Goal: Task Accomplishment & Management: Use online tool/utility

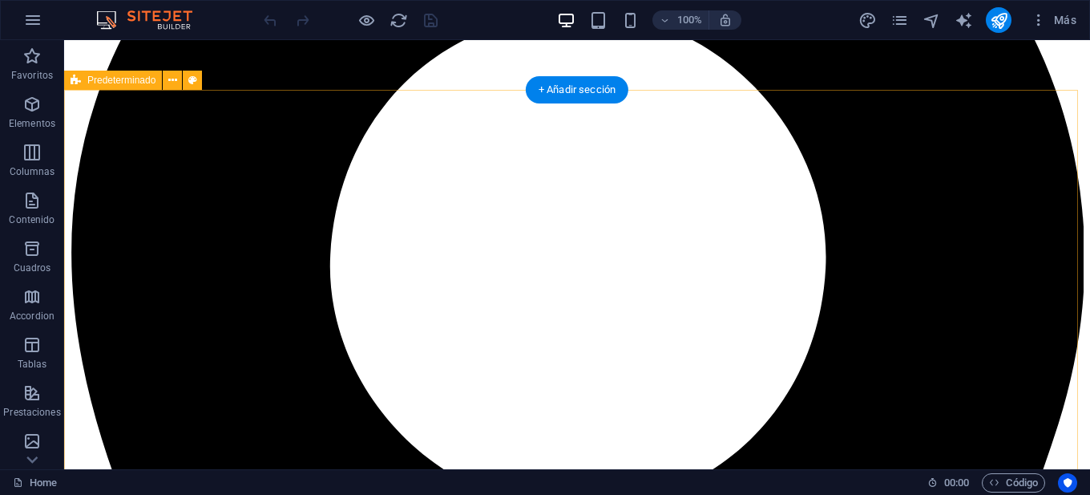
scroll to position [1203, 0]
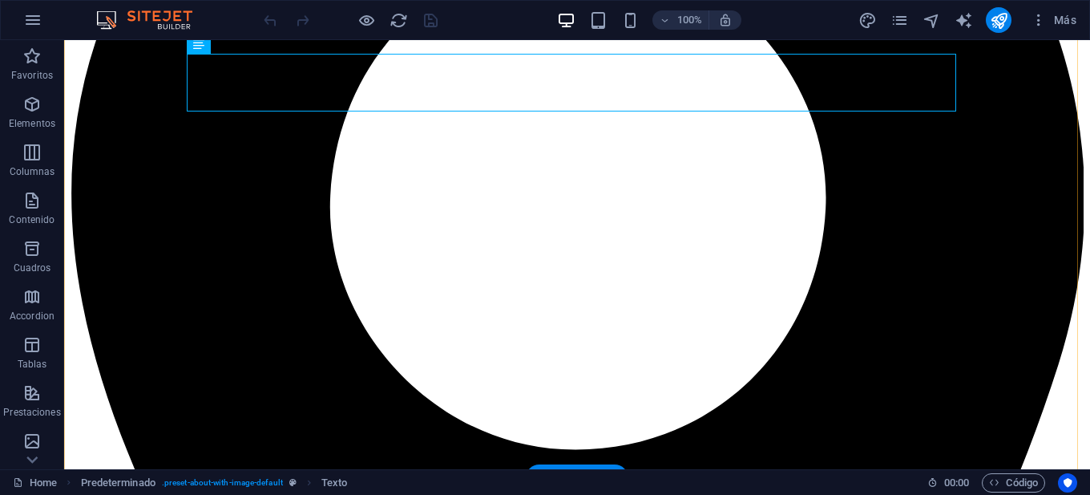
scroll to position [1443, 0]
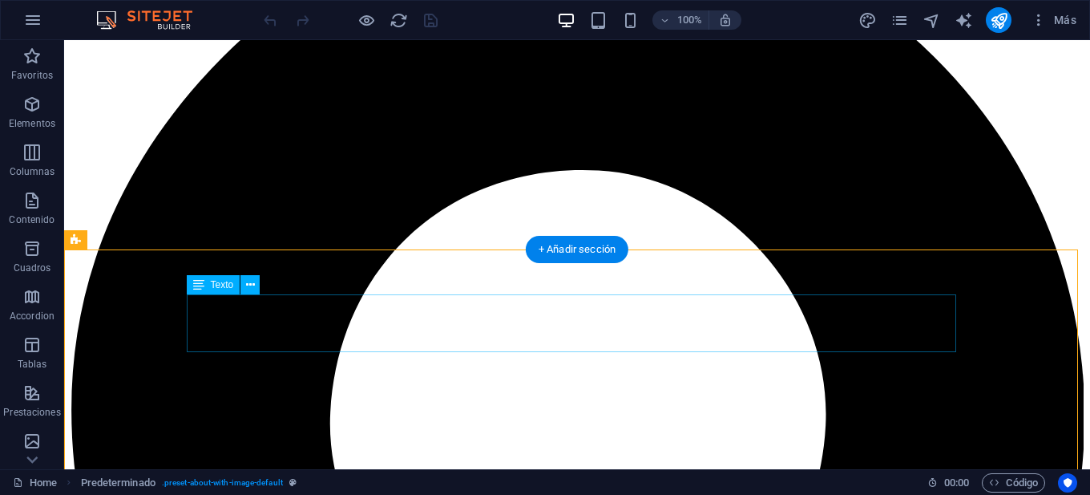
scroll to position [1203, 0]
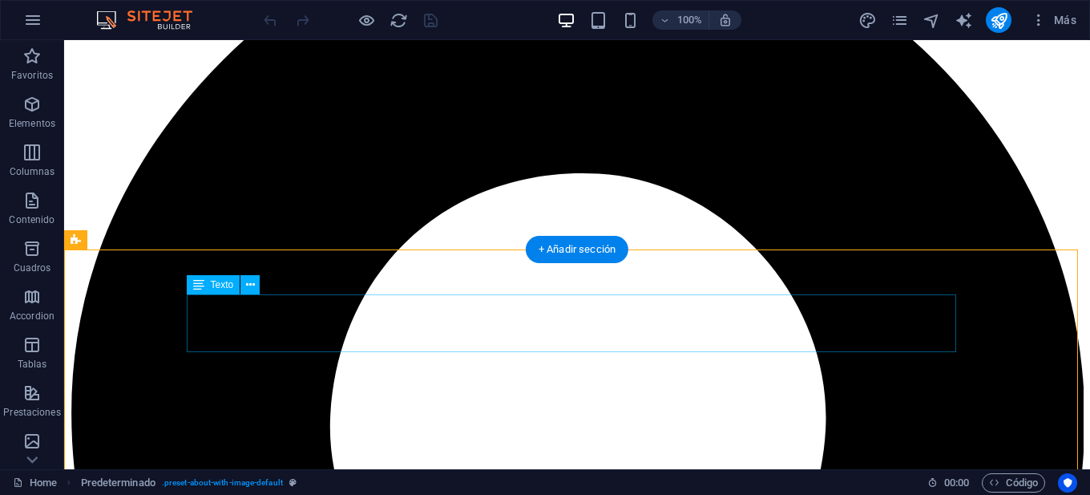
click at [253, 285] on icon at bounding box center [250, 285] width 9 height 17
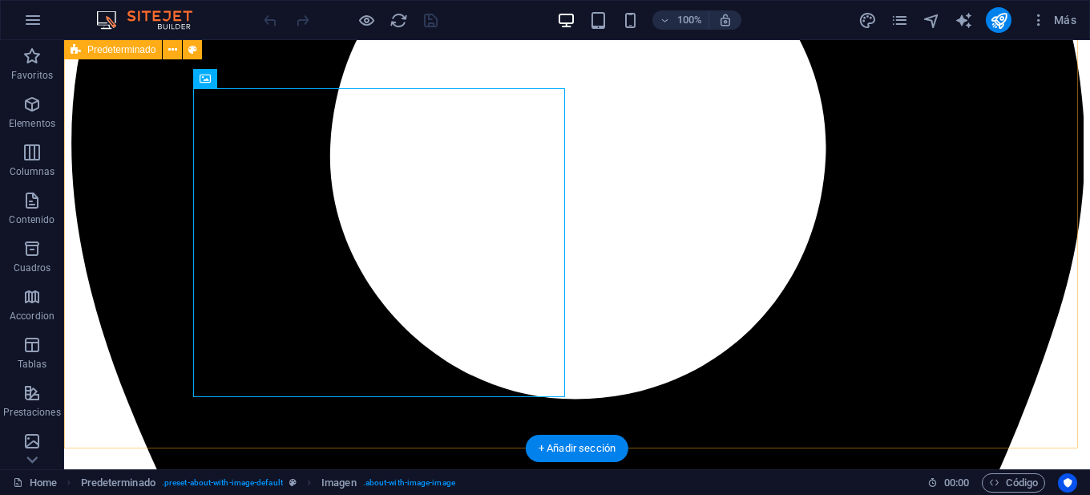
scroll to position [1443, 0]
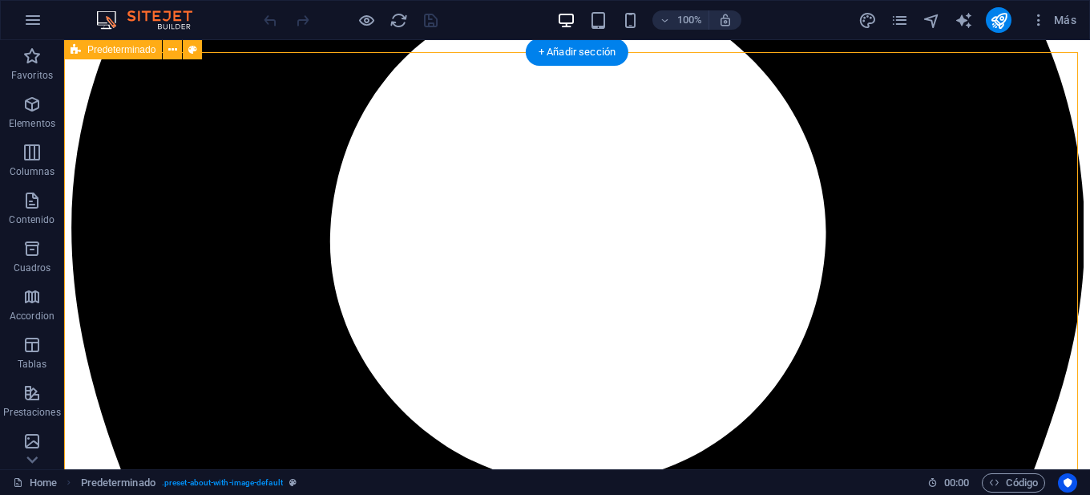
scroll to position [1363, 0]
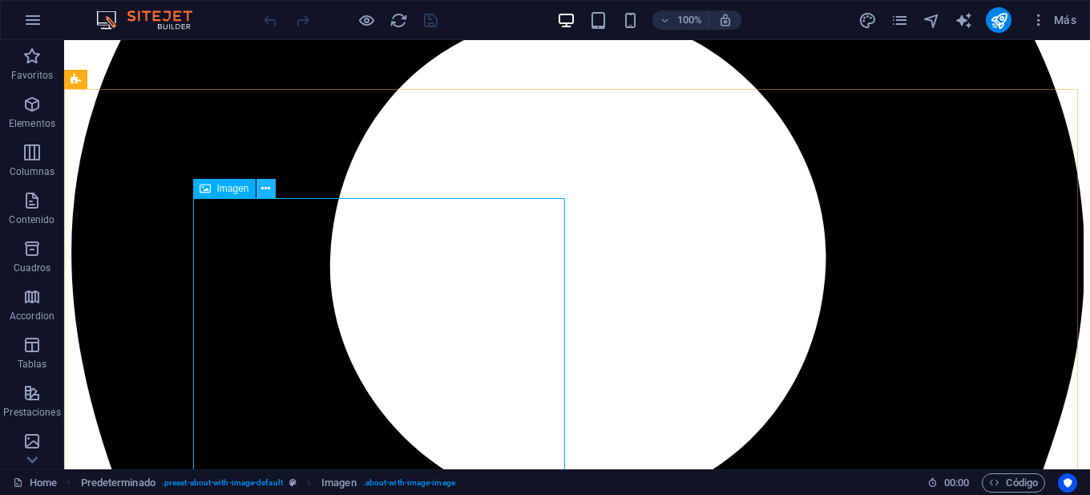
click at [268, 187] on icon at bounding box center [265, 188] width 9 height 17
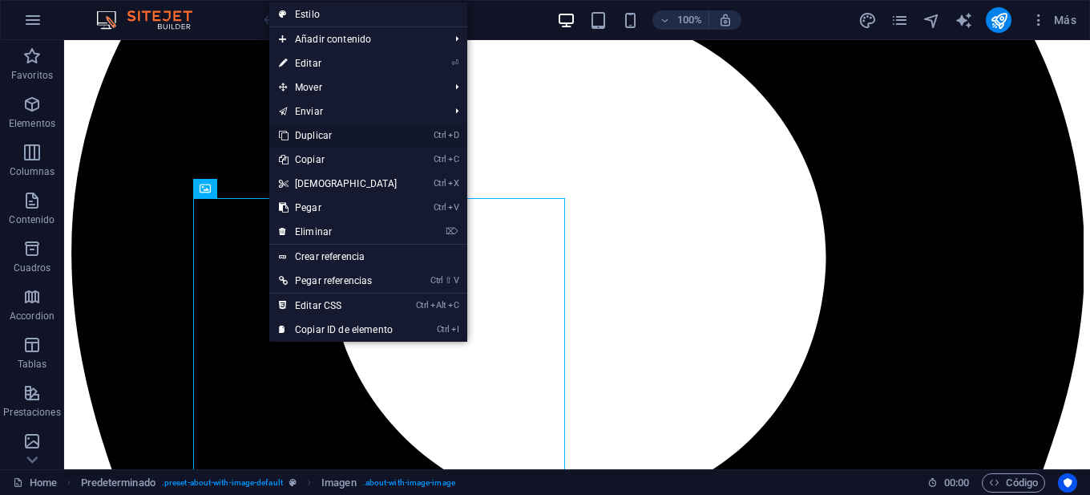
click at [381, 139] on link "Ctrl D Duplicar" at bounding box center [338, 135] width 138 height 24
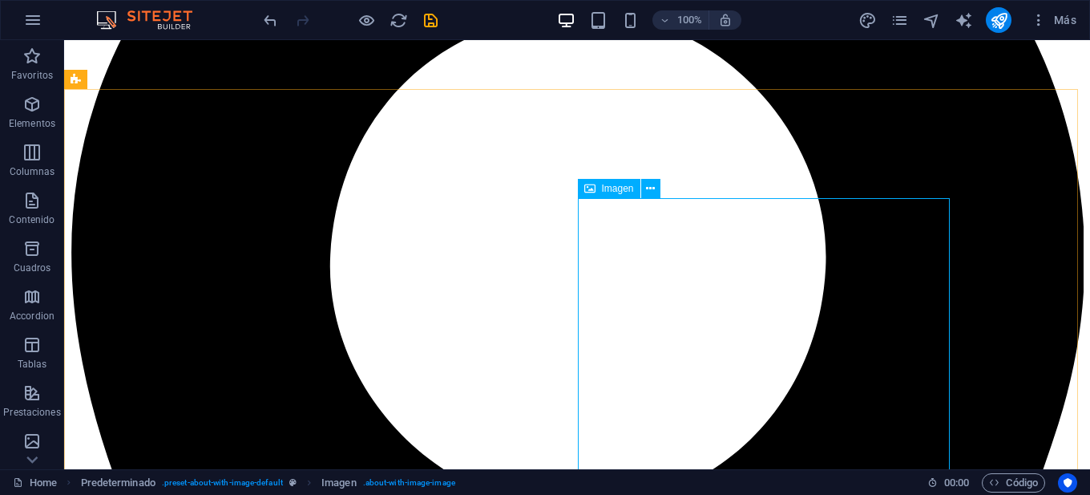
click at [595, 191] on icon at bounding box center [590, 188] width 11 height 19
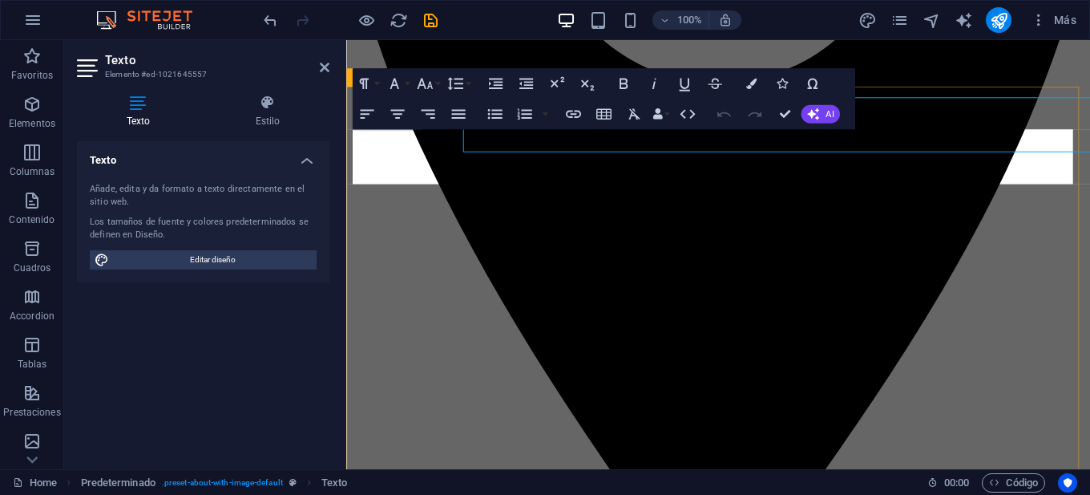
scroll to position [1397, 0]
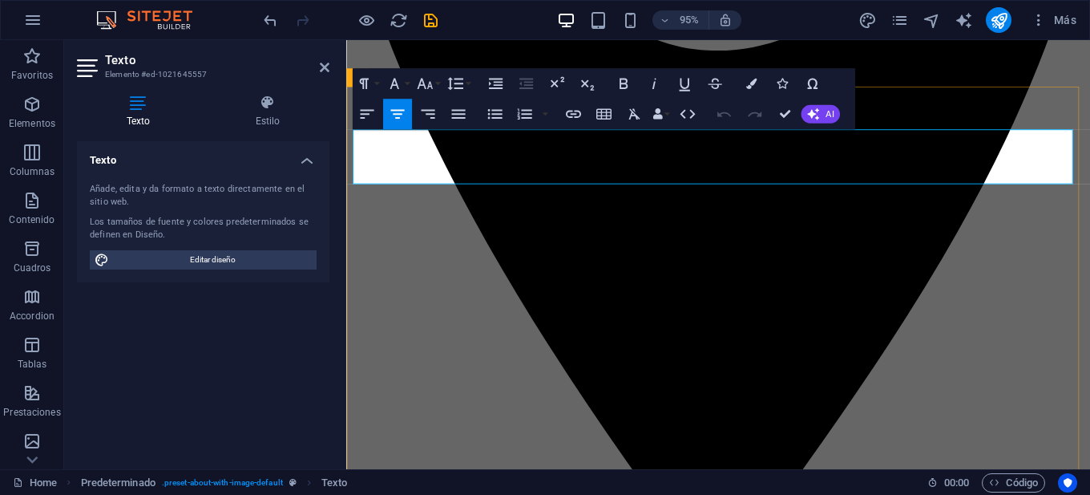
drag, startPoint x: 906, startPoint y: 185, endPoint x: 429, endPoint y: 133, distance: 479.9
copy div "Nuestras Oficinas están ubicadas en pleno centro de [GEOGRAPHIC_DATA], con Fací…"
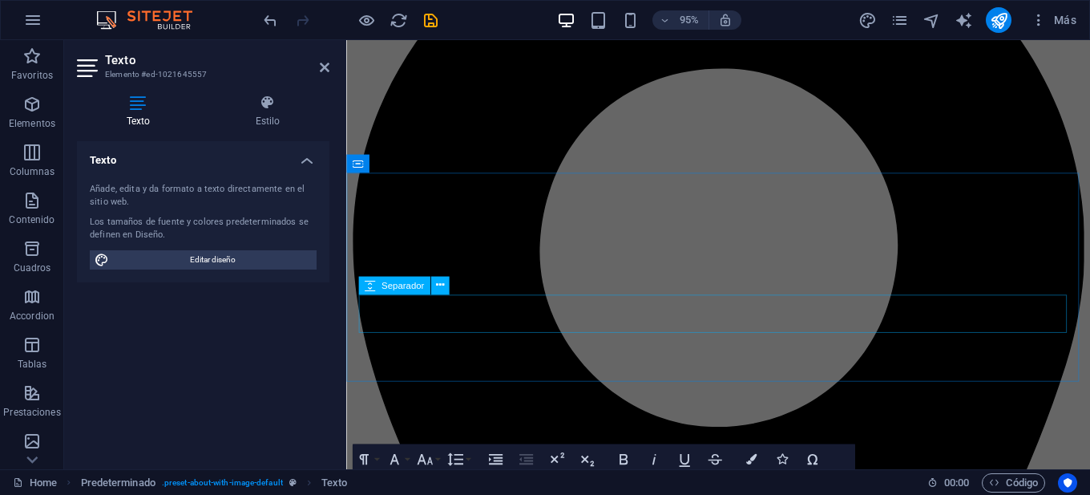
scroll to position [1242, 0]
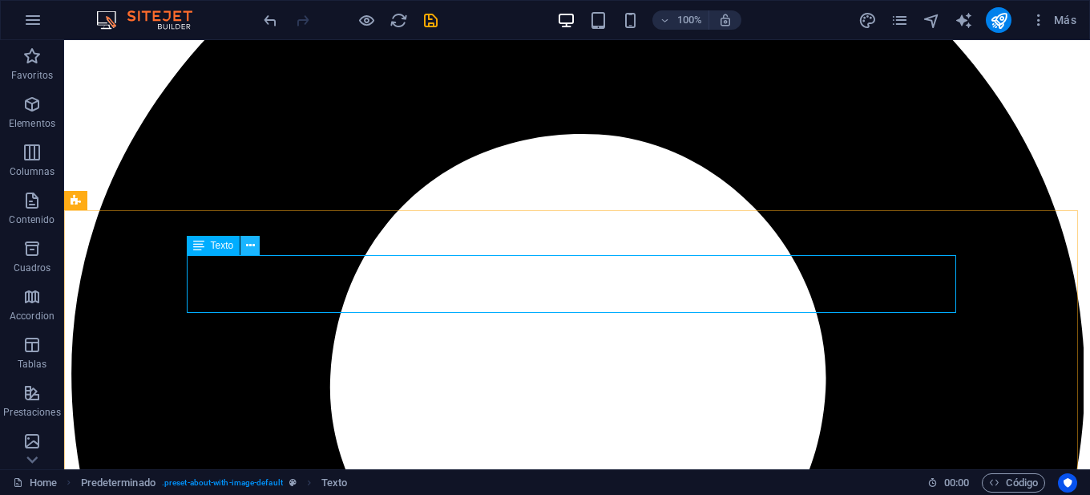
click at [249, 246] on icon at bounding box center [250, 245] width 9 height 17
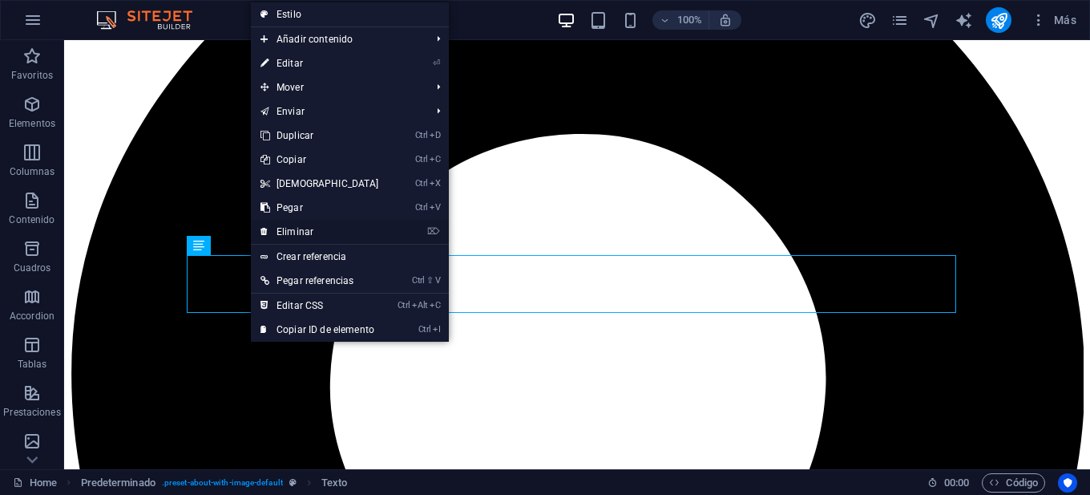
click at [297, 229] on link "⌦ Eliminar" at bounding box center [320, 232] width 138 height 24
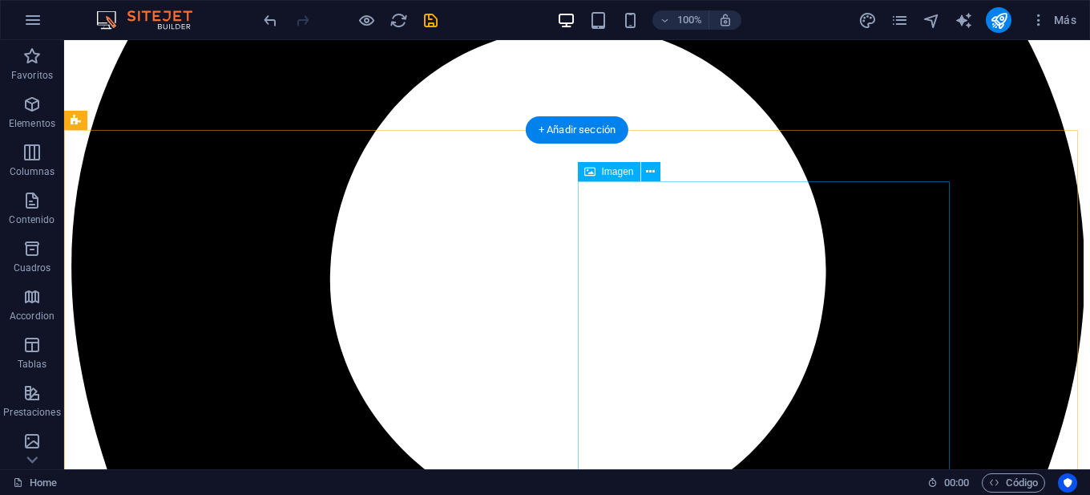
scroll to position [1322, 0]
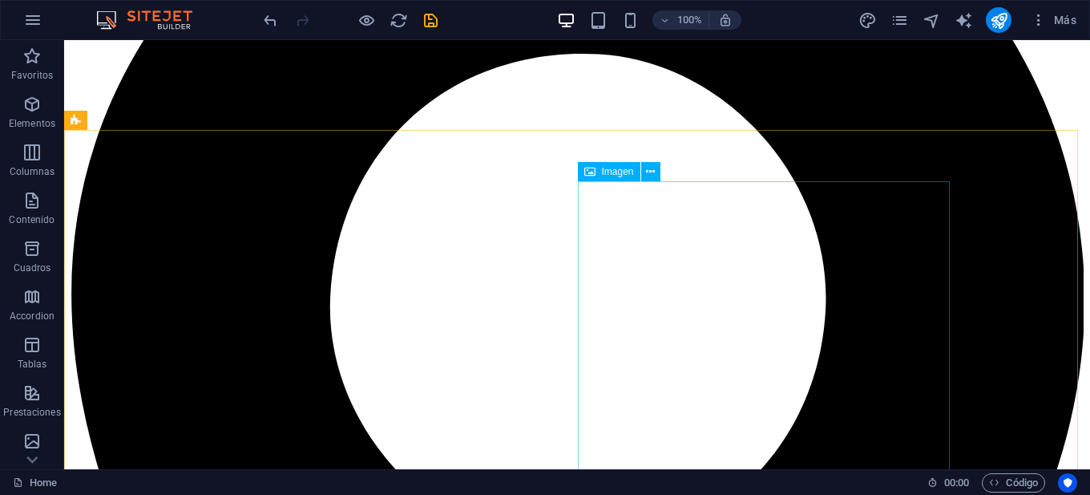
click at [612, 172] on span "Imagen" at bounding box center [618, 172] width 32 height 10
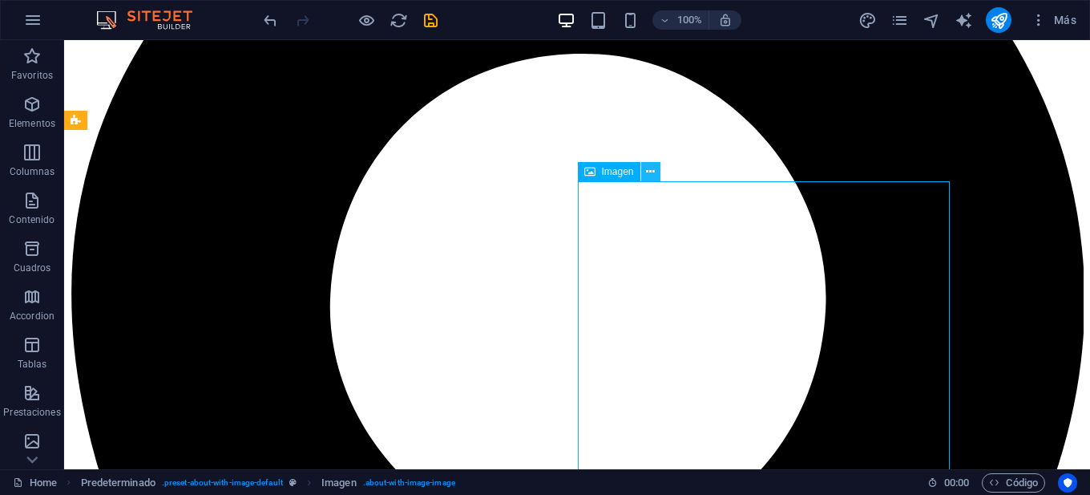
click at [654, 172] on icon at bounding box center [650, 172] width 9 height 17
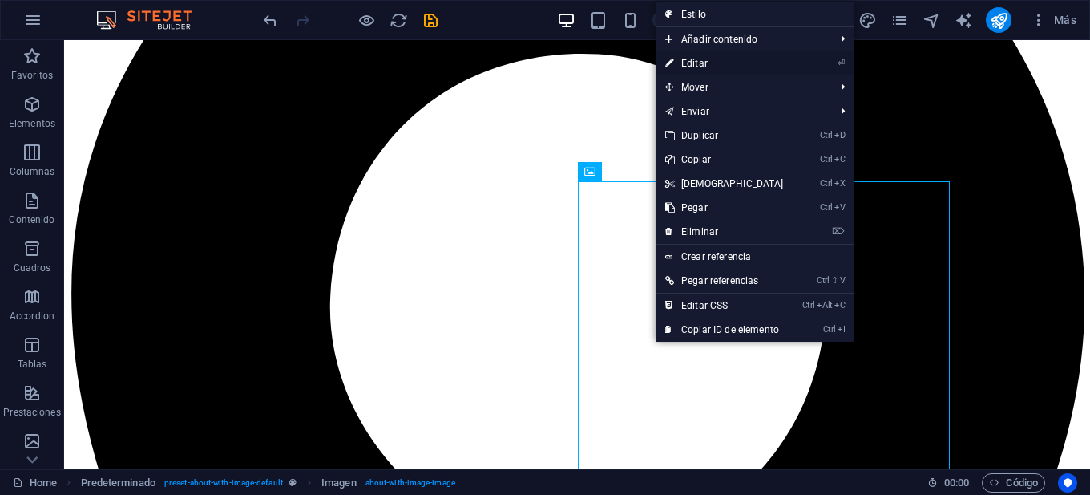
click at [750, 60] on link "⏎ Editar" at bounding box center [725, 63] width 138 height 24
select select "%"
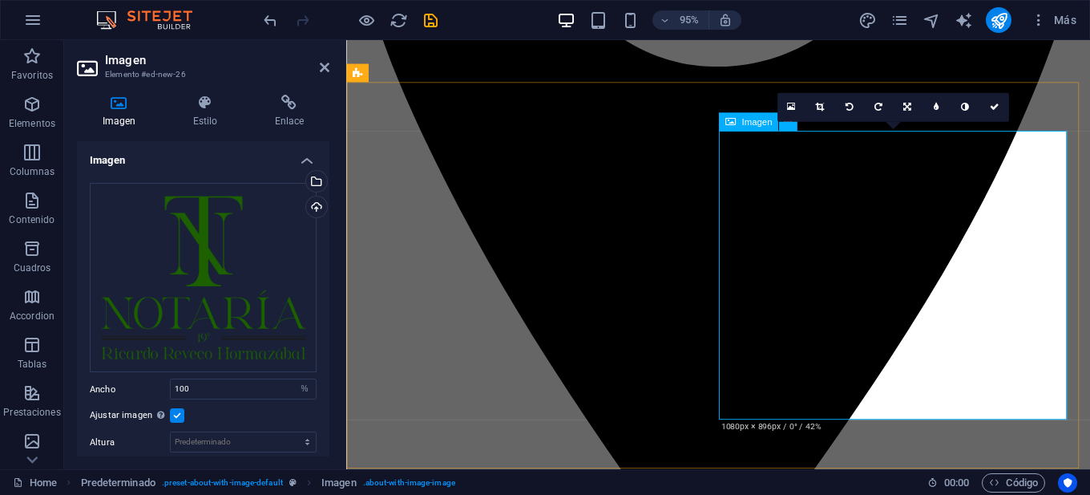
scroll to position [1402, 0]
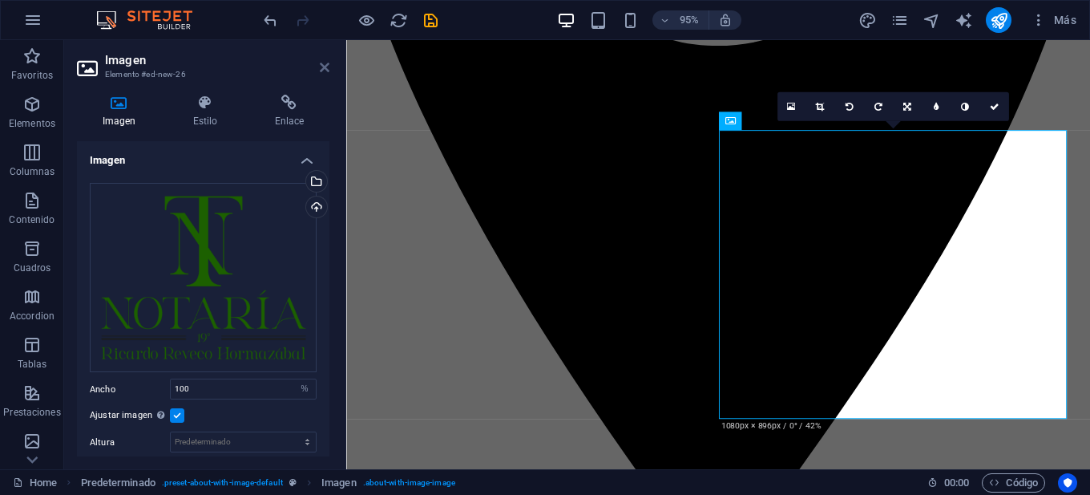
drag, startPoint x: 322, startPoint y: 71, endPoint x: 252, endPoint y: 40, distance: 76.1
click at [322, 71] on icon at bounding box center [325, 67] width 10 height 13
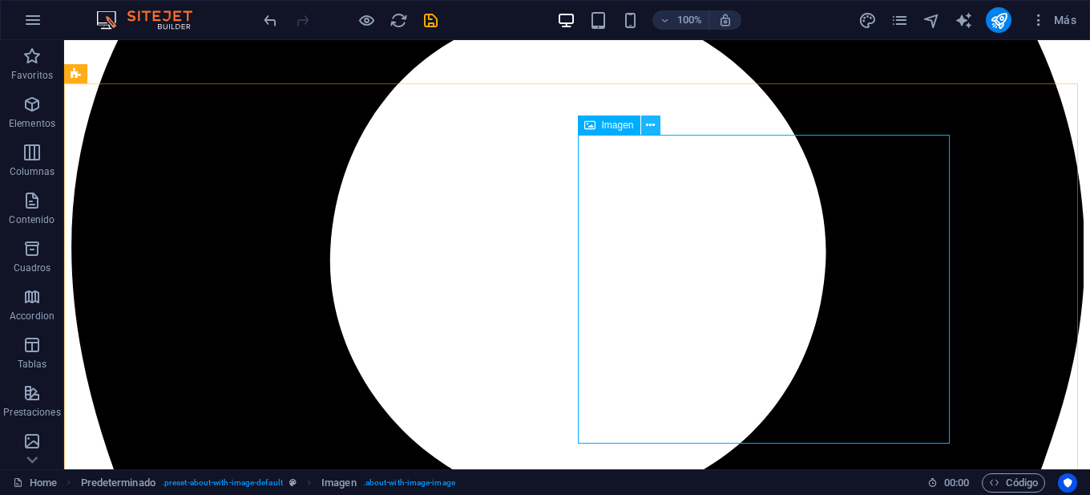
click at [646, 128] on icon at bounding box center [650, 125] width 9 height 17
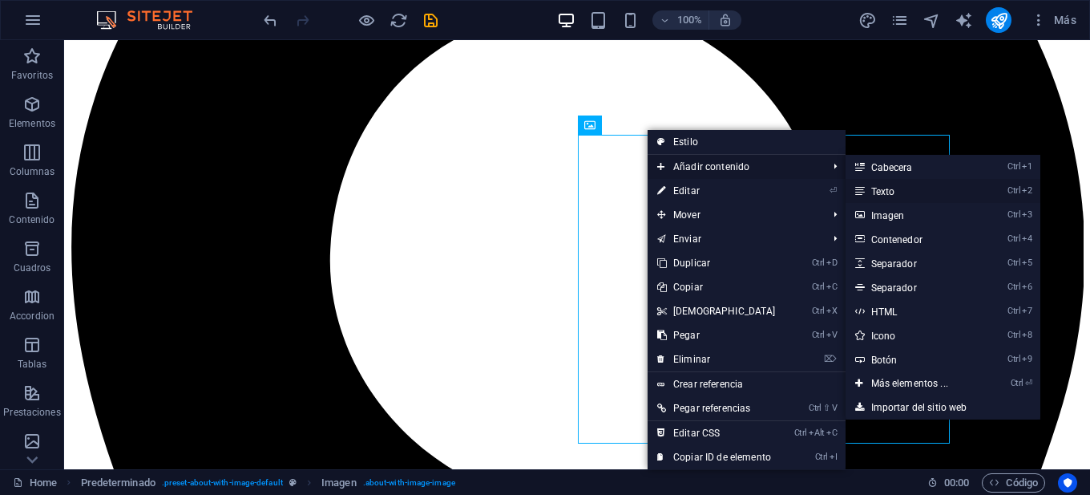
click at [872, 191] on link "Ctrl 2 Texto" at bounding box center [913, 191] width 135 height 24
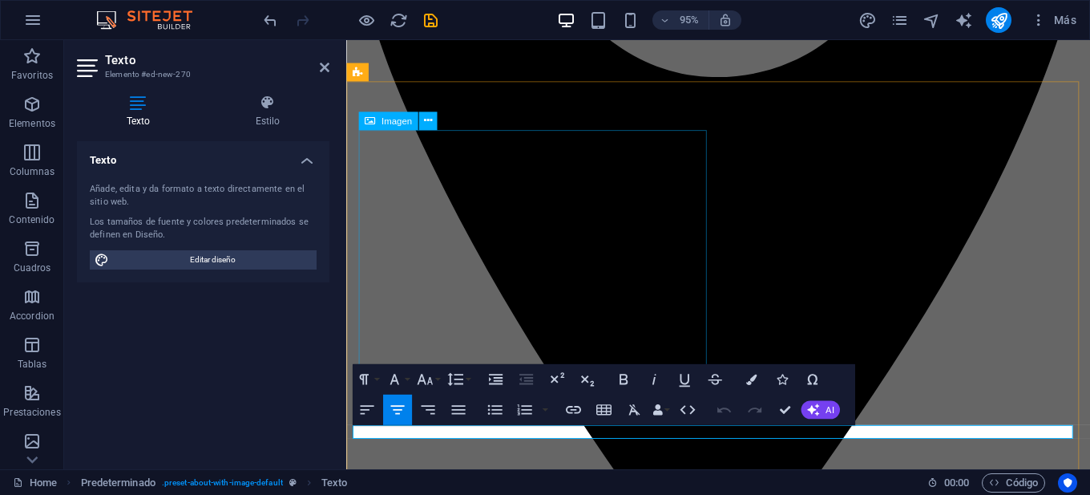
scroll to position [1402, 0]
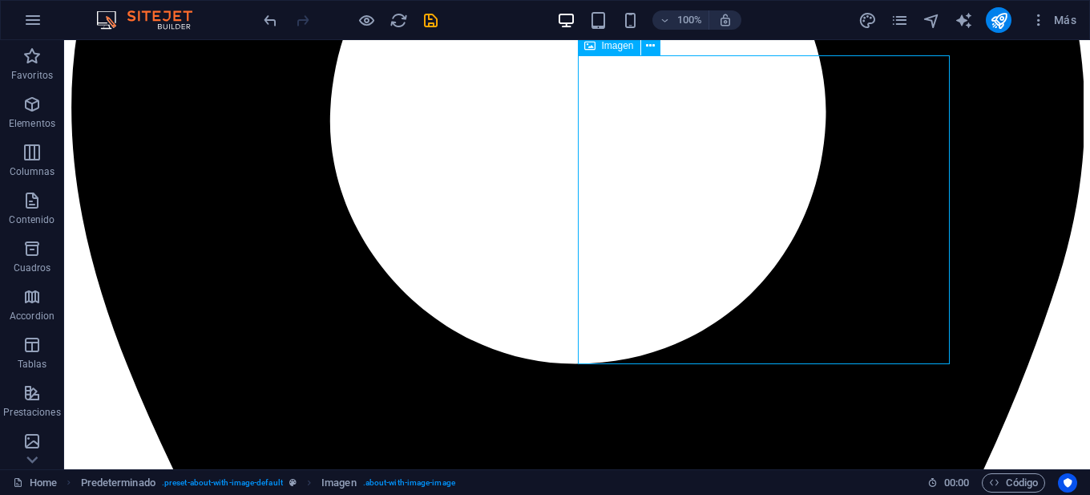
scroll to position [1529, 0]
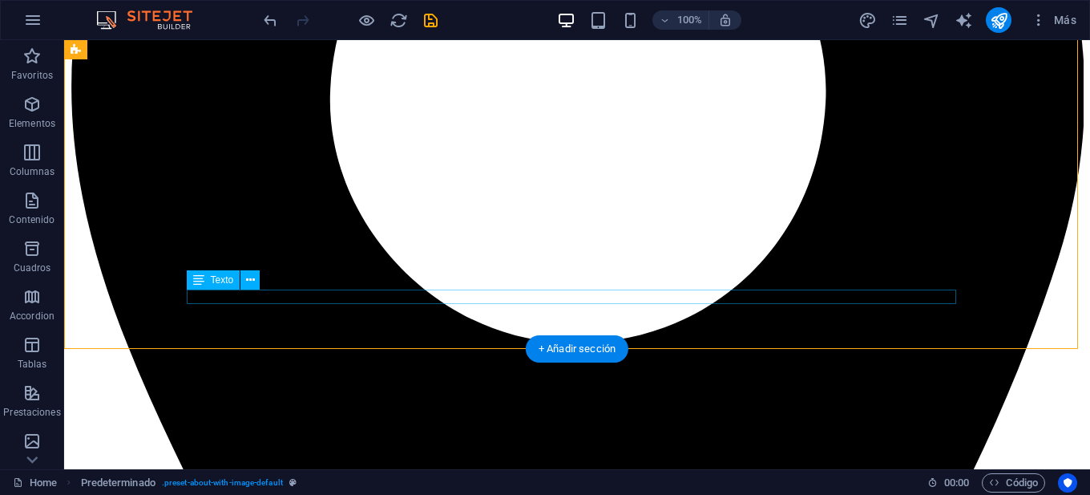
click at [253, 281] on icon at bounding box center [250, 280] width 9 height 17
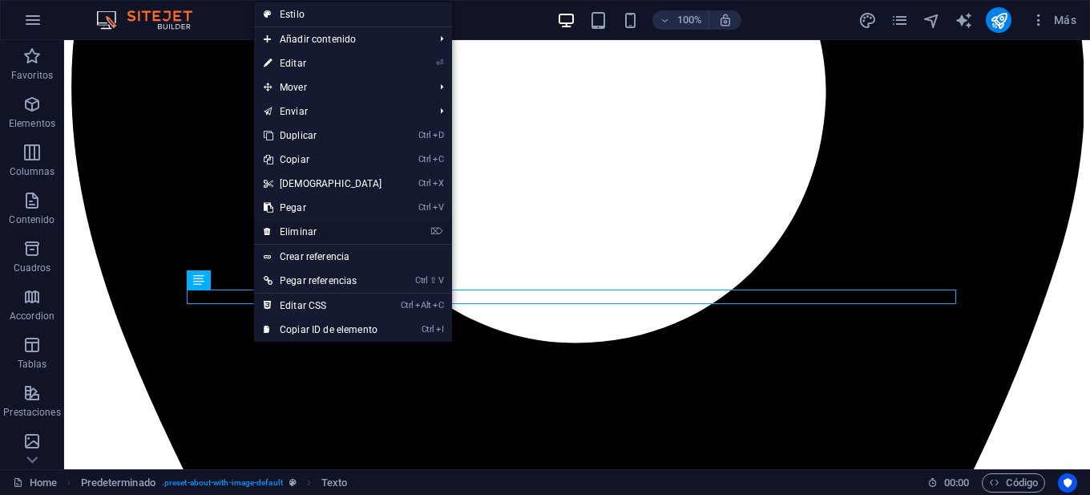
click at [318, 223] on link "⌦ Eliminar" at bounding box center [323, 232] width 138 height 24
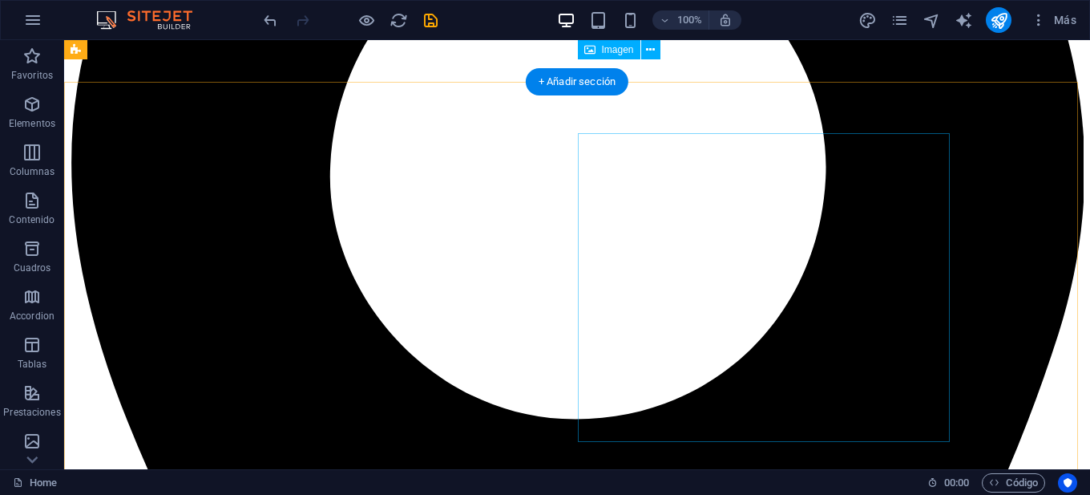
scroll to position [1369, 0]
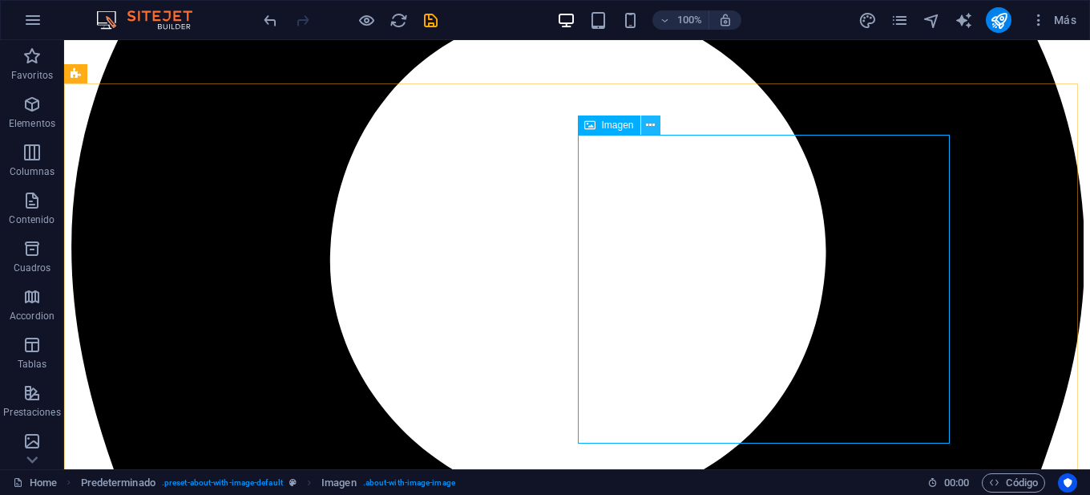
click at [653, 131] on icon at bounding box center [650, 125] width 9 height 17
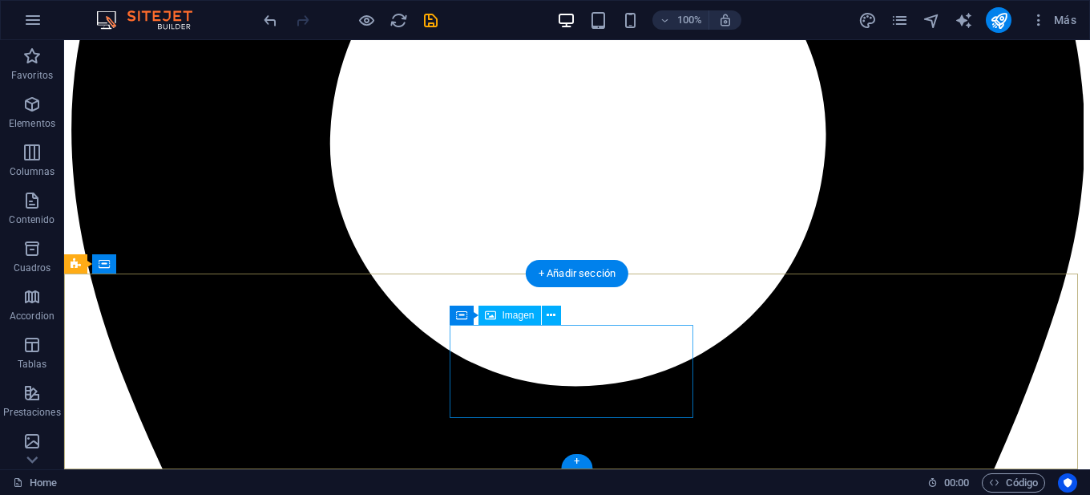
scroll to position [1269, 0]
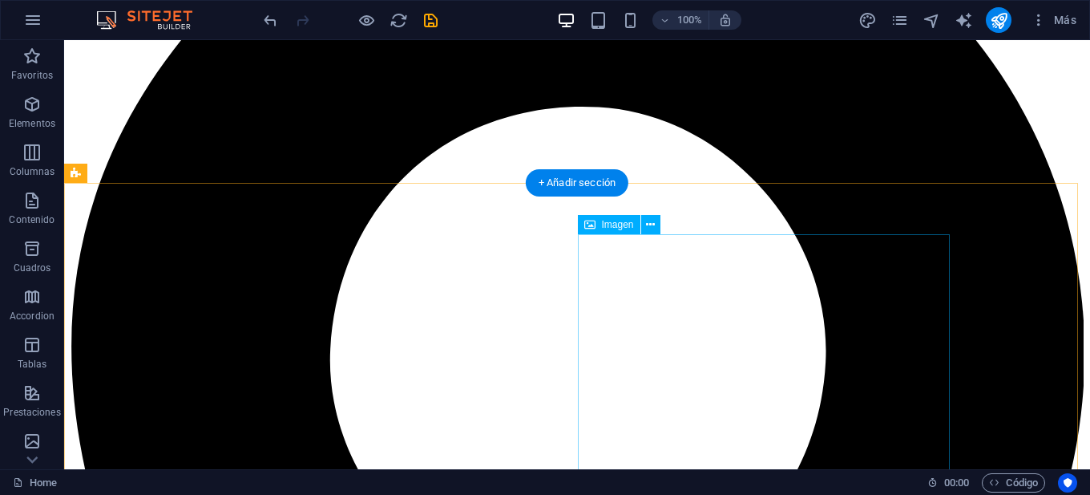
select select "%"
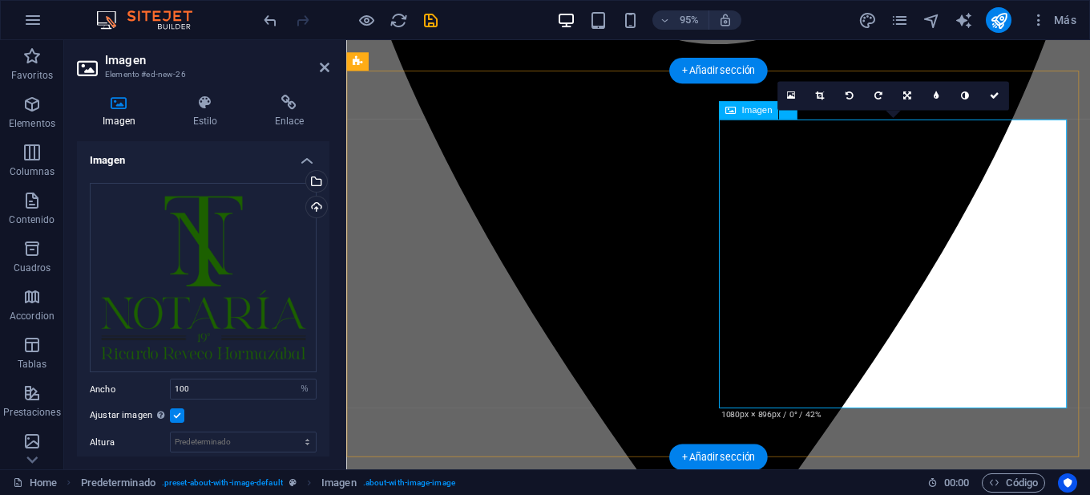
scroll to position [1430, 0]
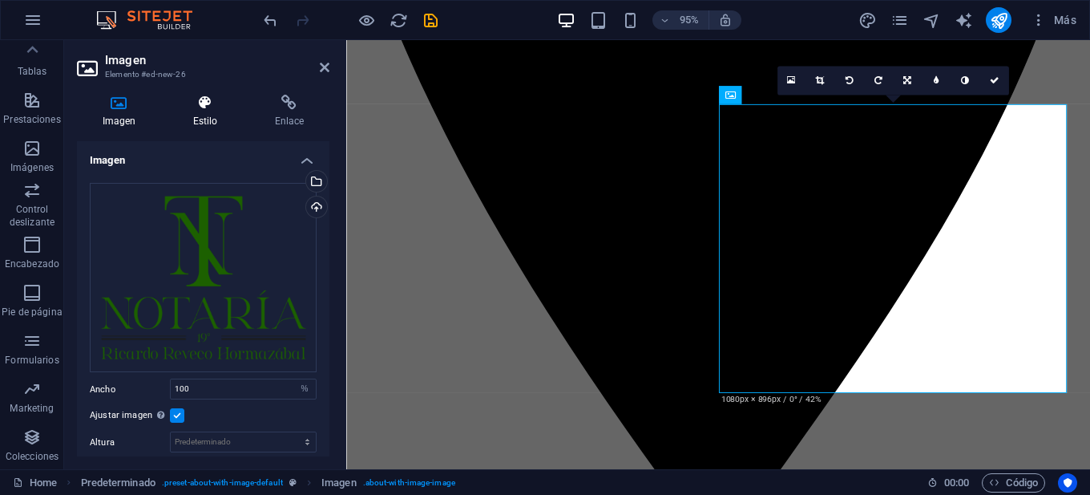
click at [199, 111] on h4 "Estilo" at bounding box center [209, 112] width 82 height 34
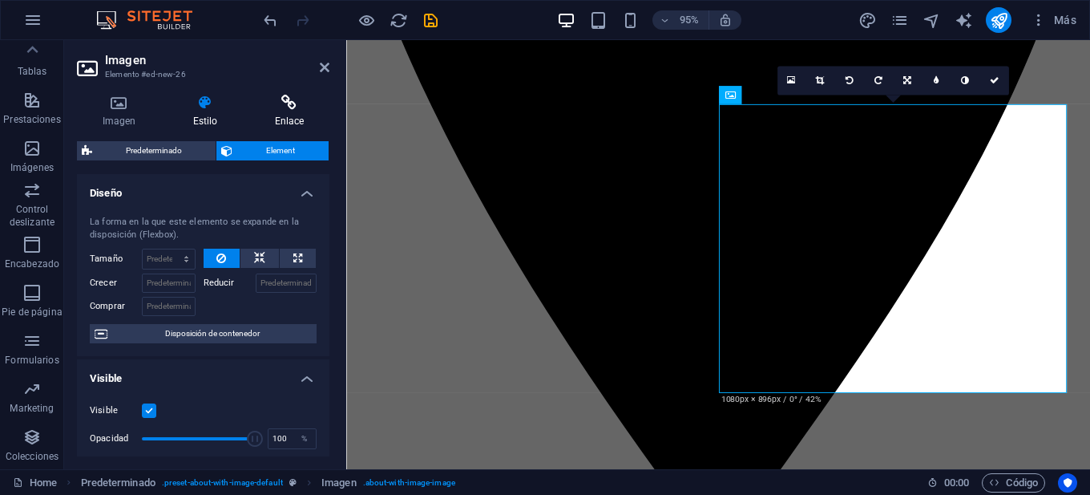
click at [272, 104] on icon at bounding box center [289, 103] width 80 height 16
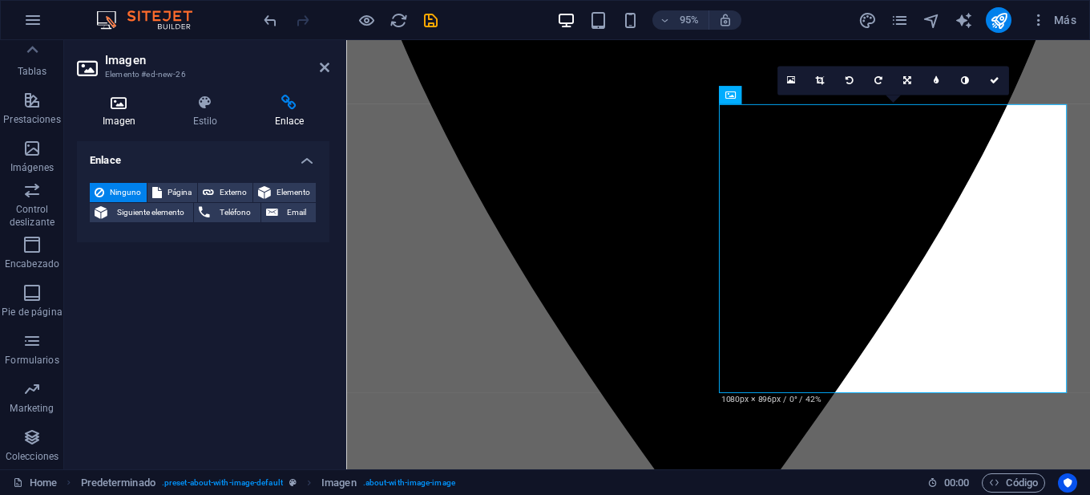
click at [121, 106] on icon at bounding box center [119, 103] width 84 height 16
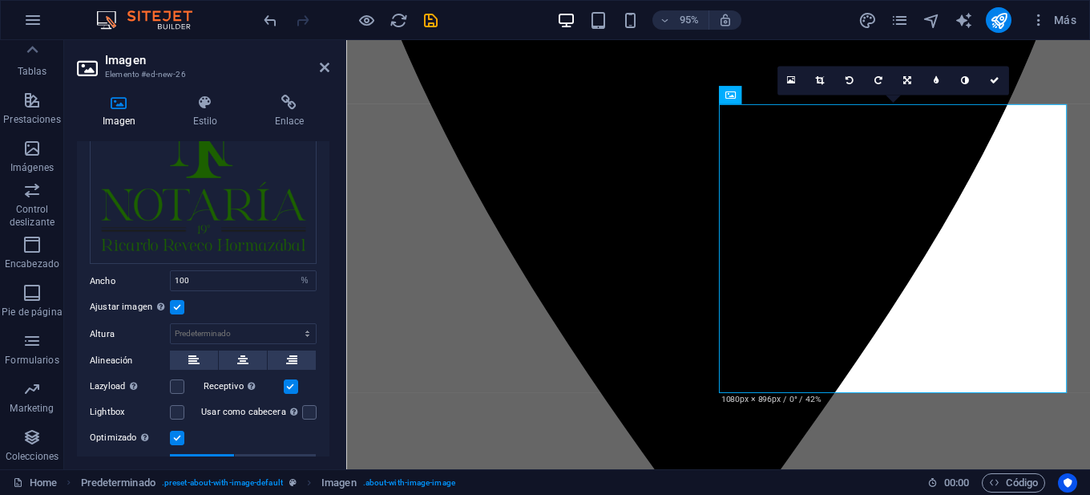
scroll to position [229, 0]
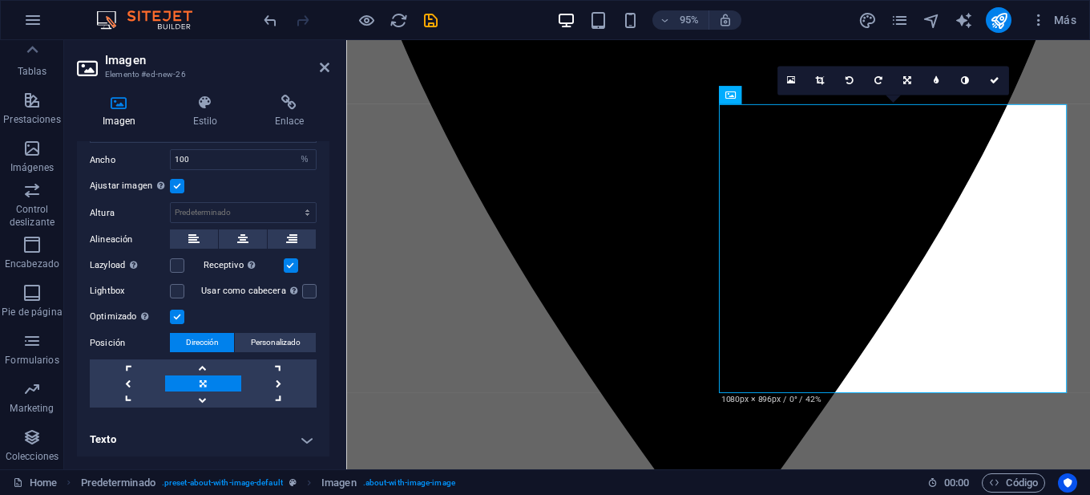
click at [114, 435] on h4 "Texto" at bounding box center [203, 439] width 253 height 38
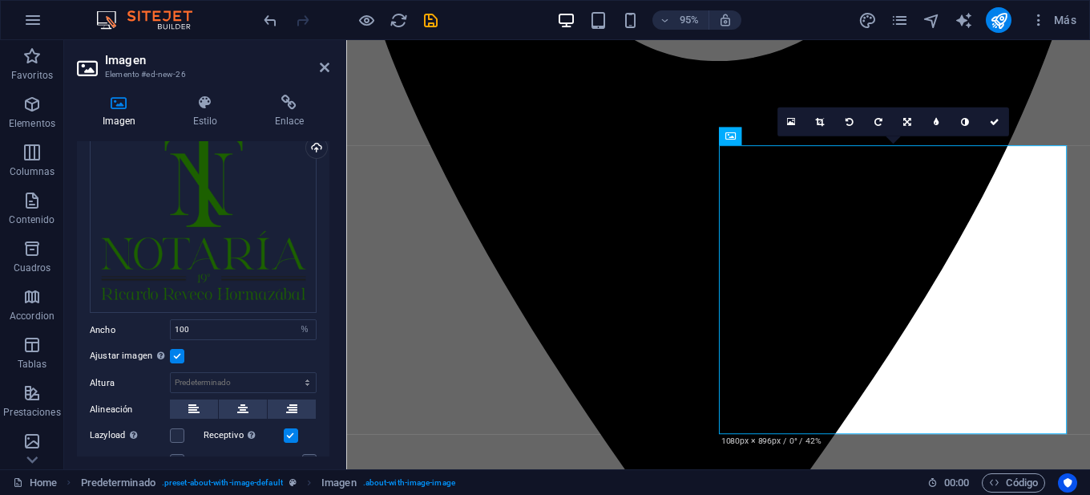
scroll to position [1379, 0]
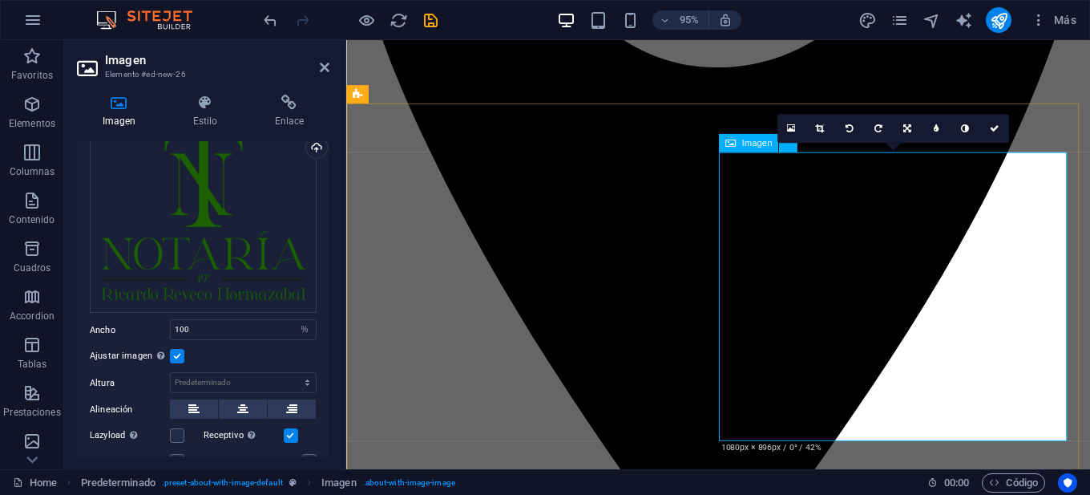
click at [121, 103] on icon at bounding box center [119, 103] width 84 height 16
drag, startPoint x: 121, startPoint y: 103, endPoint x: 89, endPoint y: 114, distance: 33.7
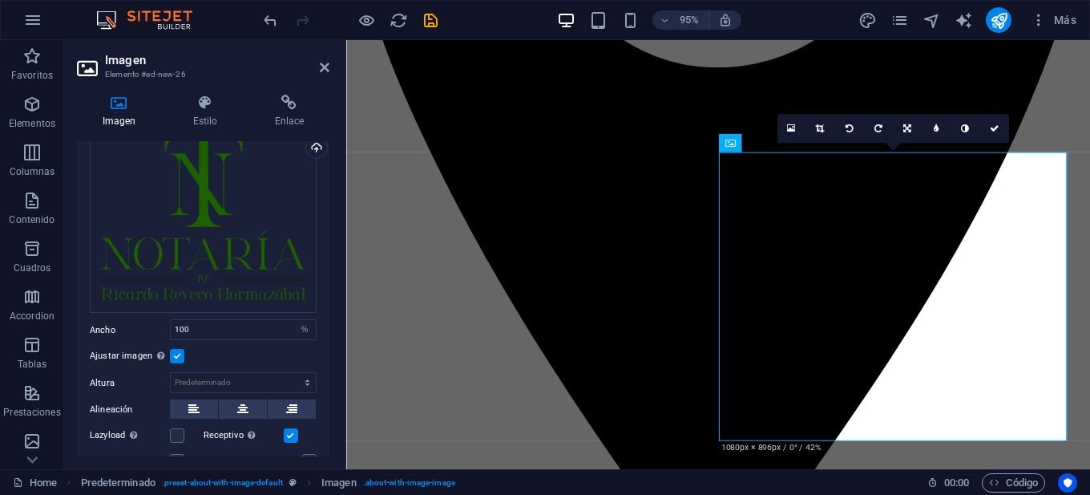
click at [89, 114] on h4 "Imagen" at bounding box center [122, 112] width 91 height 34
click at [204, 108] on icon at bounding box center [205, 103] width 75 height 16
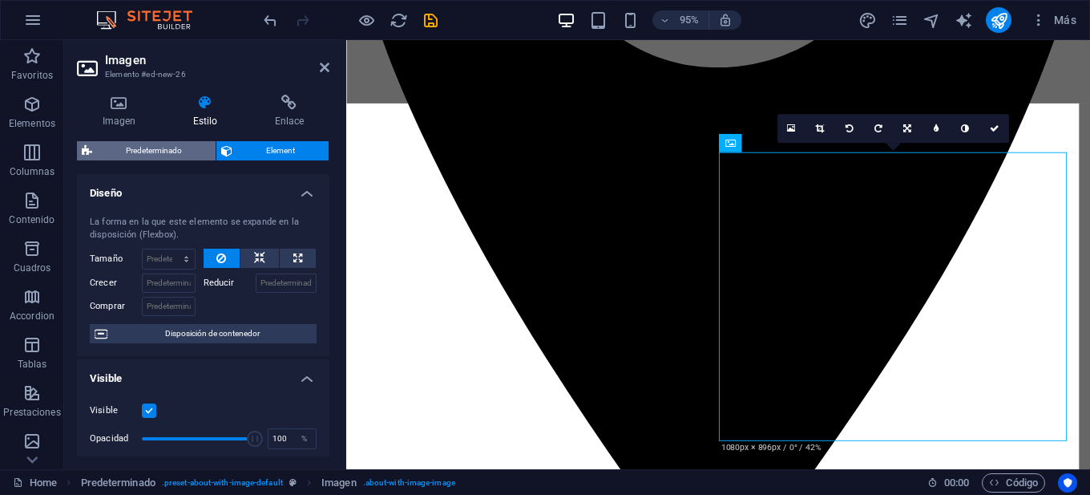
click at [174, 144] on span "Predeterminado" at bounding box center [154, 150] width 114 height 19
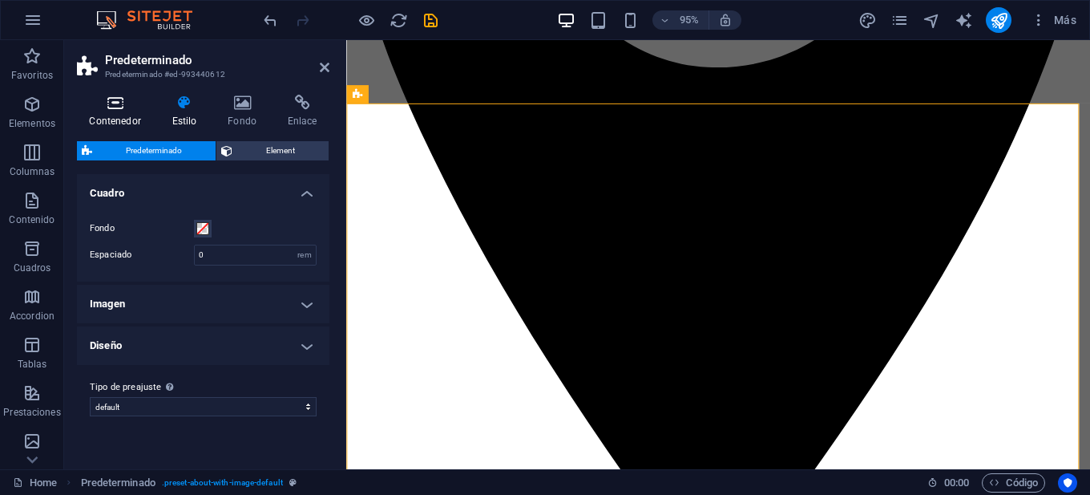
click at [123, 105] on icon at bounding box center [115, 103] width 76 height 16
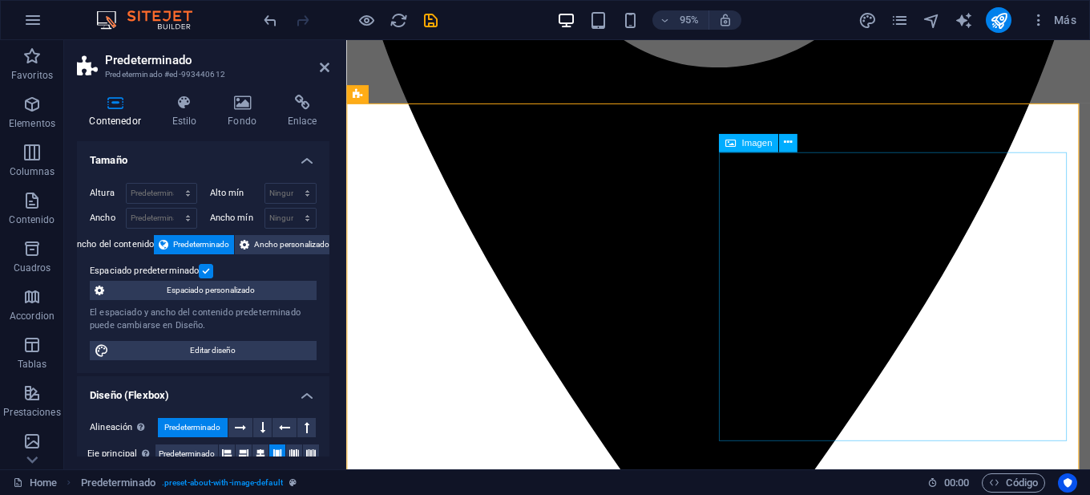
click at [754, 146] on span "Imagen" at bounding box center [757, 142] width 30 height 9
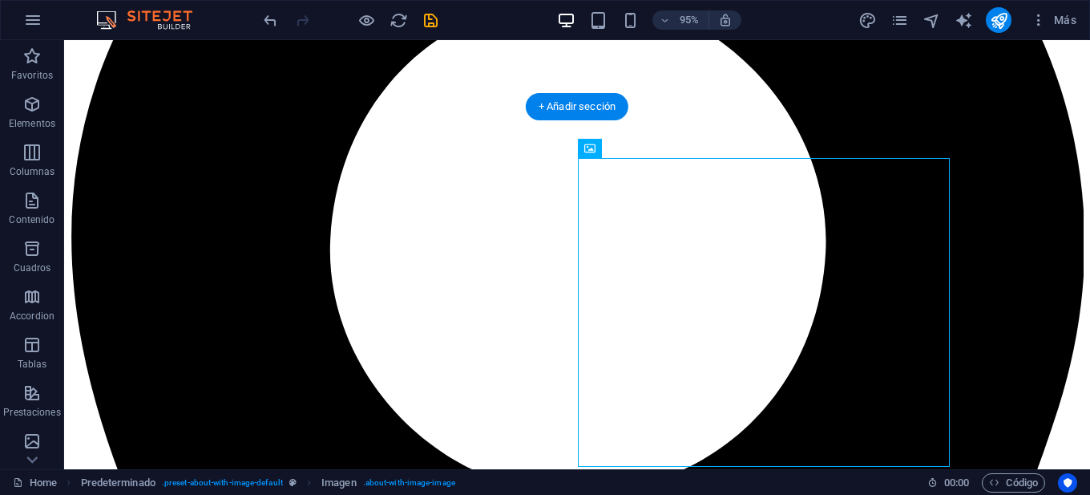
scroll to position [1345, 0]
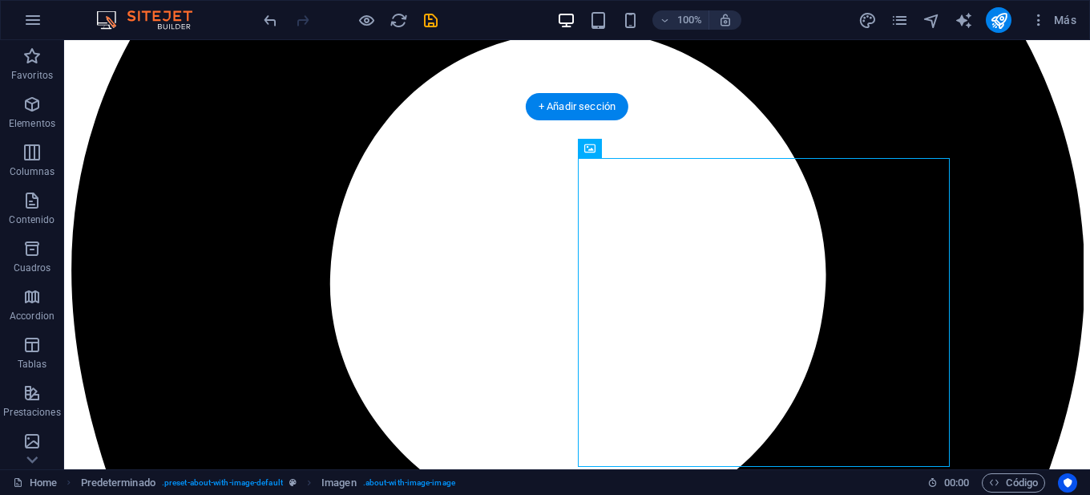
drag, startPoint x: 818, startPoint y: 183, endPoint x: 629, endPoint y: 144, distance: 192.3
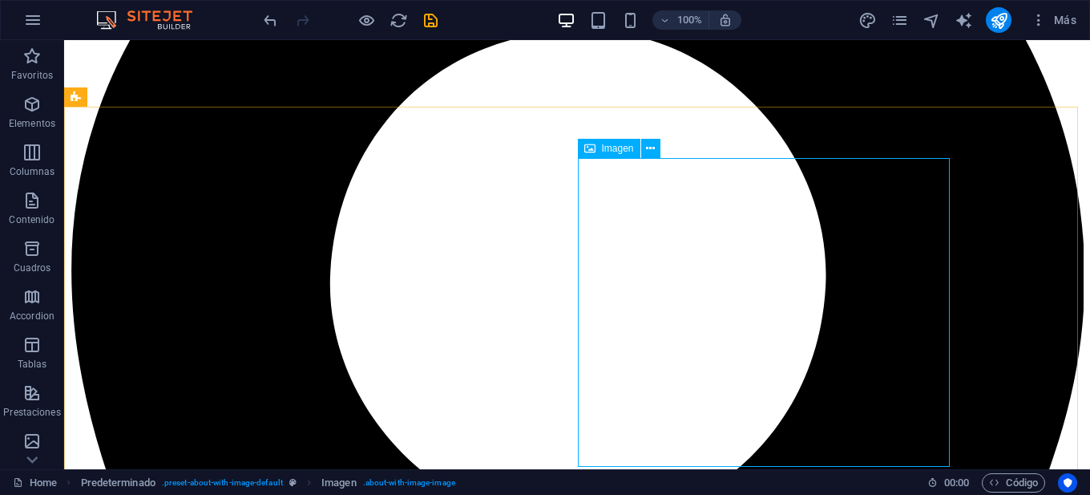
click at [600, 148] on div "Imagen" at bounding box center [609, 148] width 63 height 19
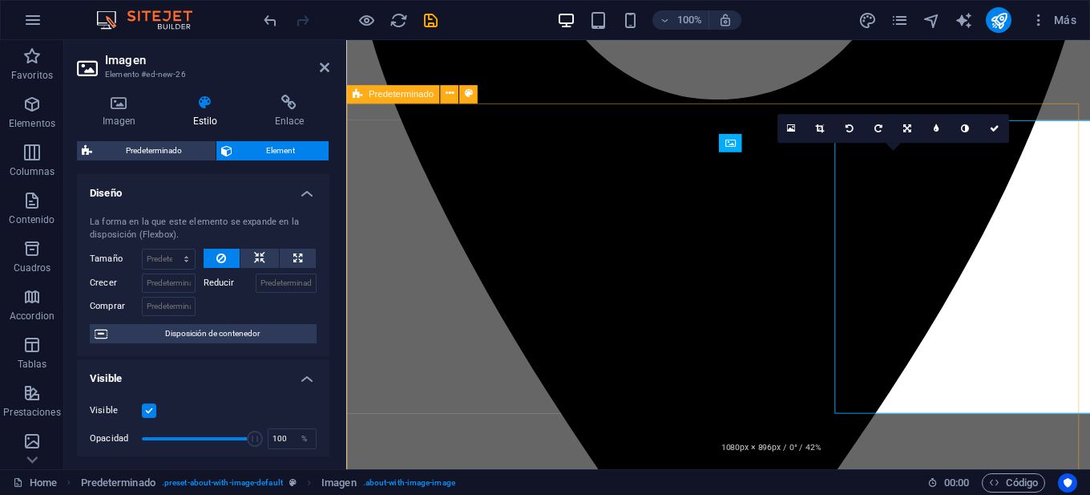
scroll to position [1379, 0]
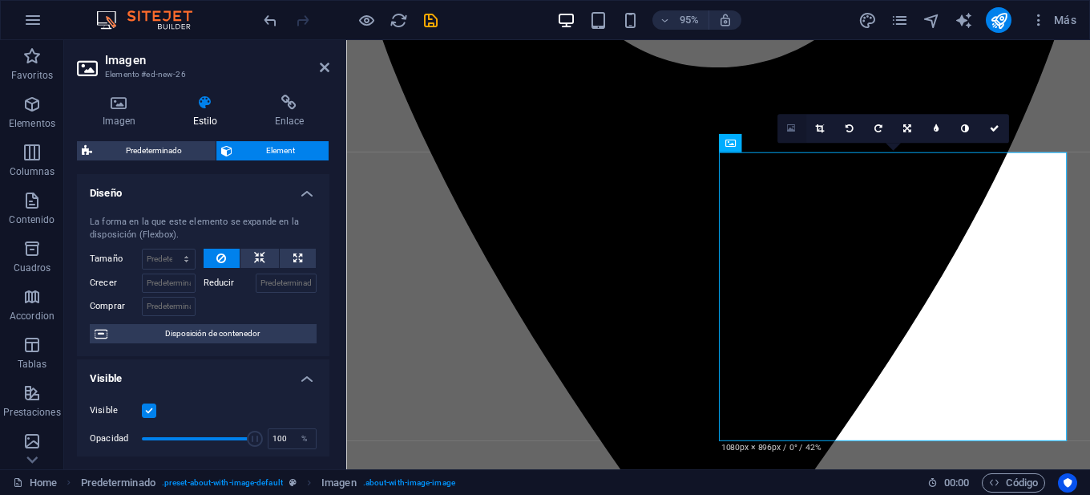
click at [789, 130] on icon at bounding box center [791, 128] width 9 height 10
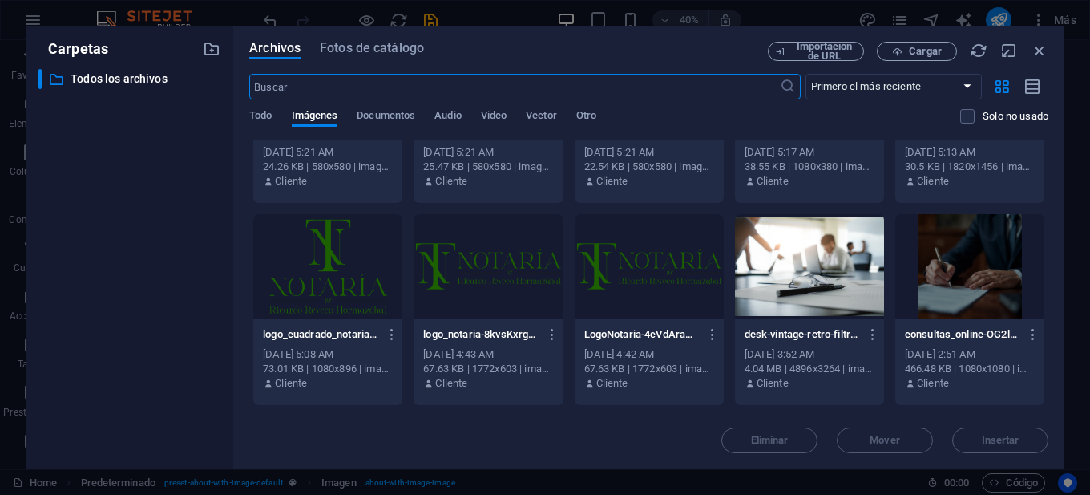
scroll to position [241, 0]
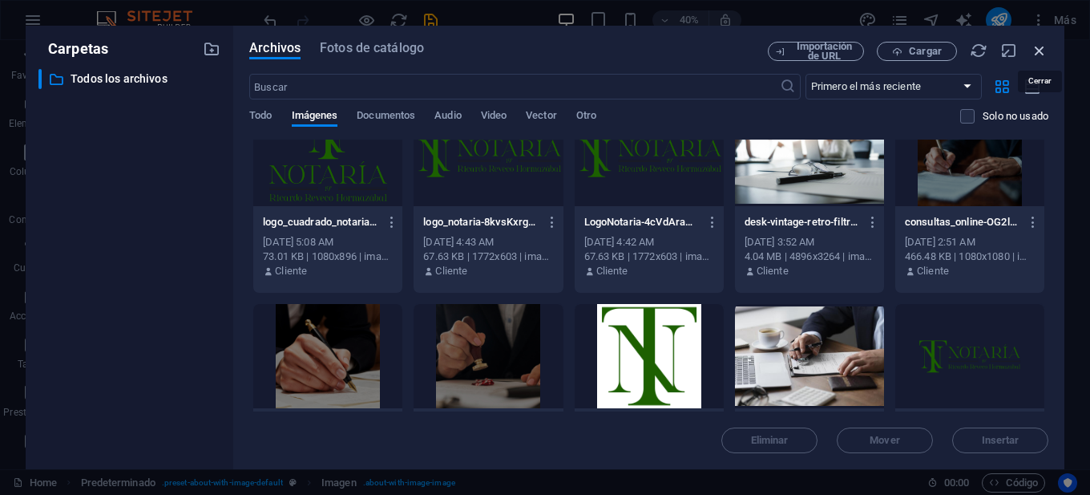
click at [1042, 42] on icon "button" at bounding box center [1040, 51] width 18 height 18
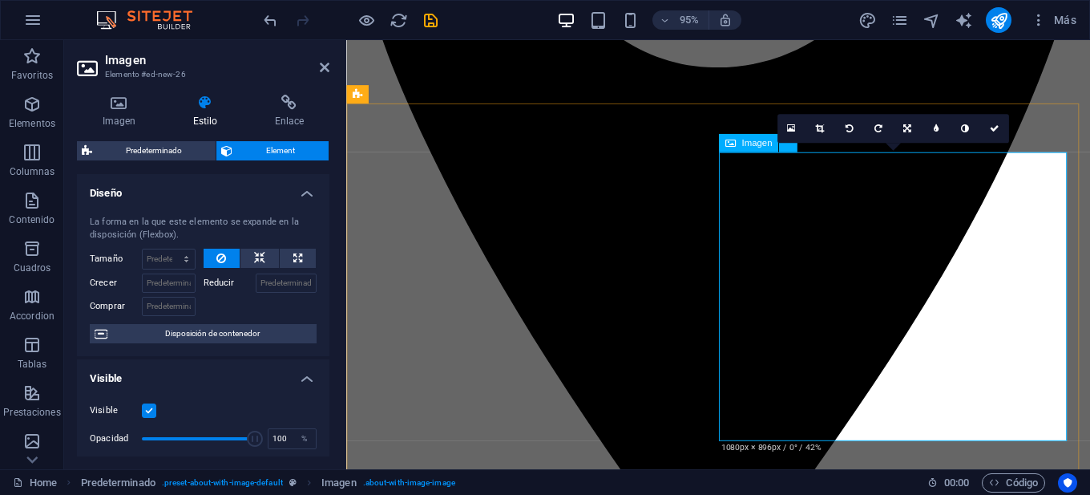
click at [732, 140] on icon at bounding box center [730, 142] width 10 height 18
click at [121, 113] on h4 "Imagen" at bounding box center [122, 112] width 91 height 34
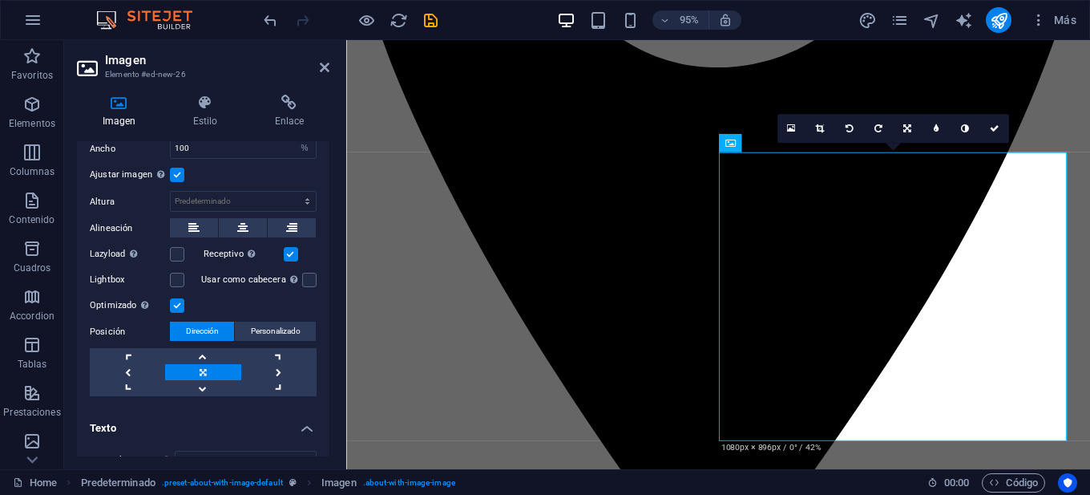
scroll to position [380, 0]
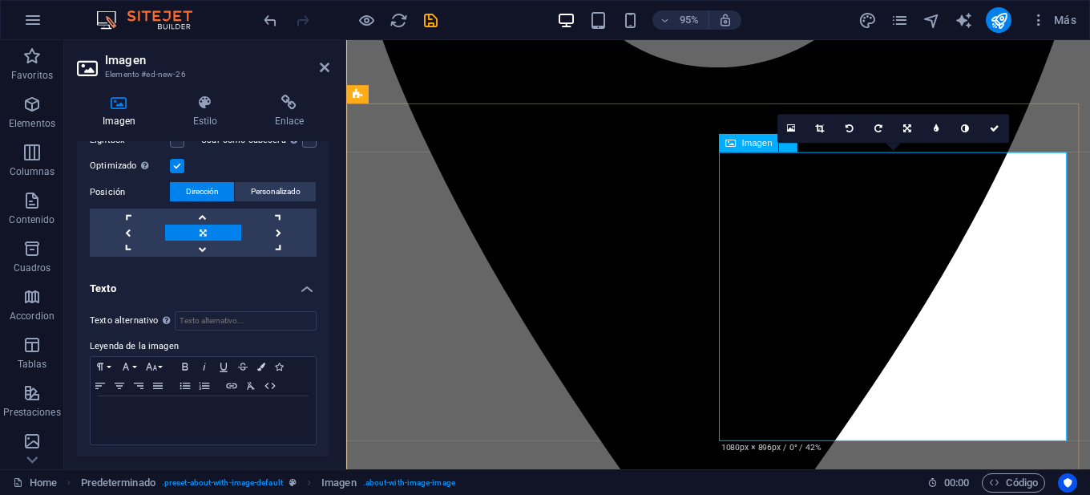
click at [993, 125] on icon at bounding box center [994, 127] width 10 height 9
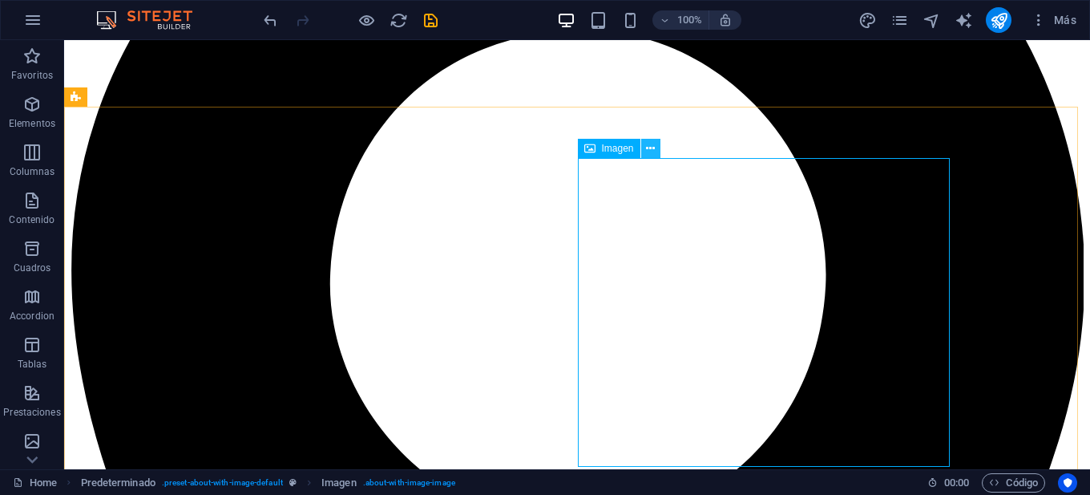
click at [650, 148] on icon at bounding box center [650, 148] width 9 height 17
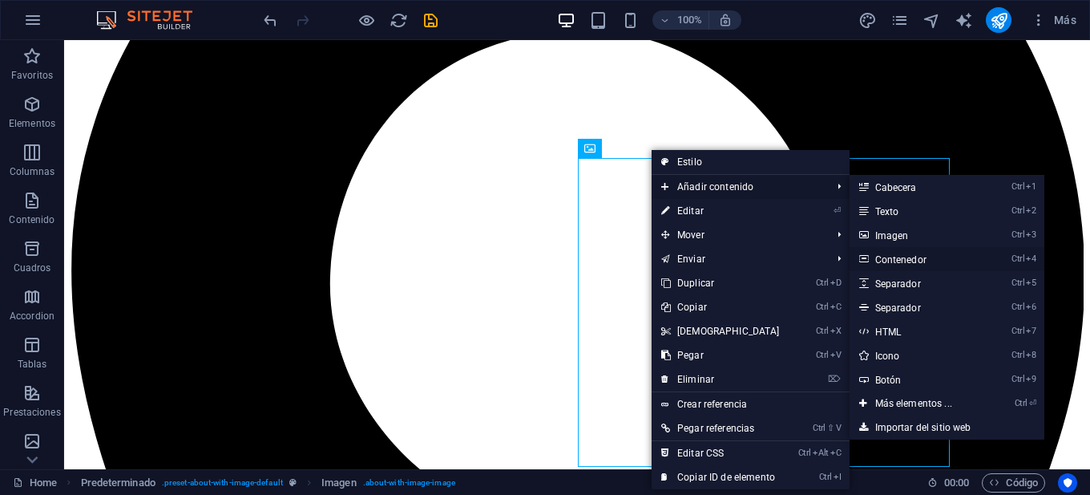
drag, startPoint x: 928, startPoint y: 259, endPoint x: 611, endPoint y: 230, distance: 318.0
click at [928, 259] on link "Ctrl 4 Contenedor" at bounding box center [917, 259] width 135 height 24
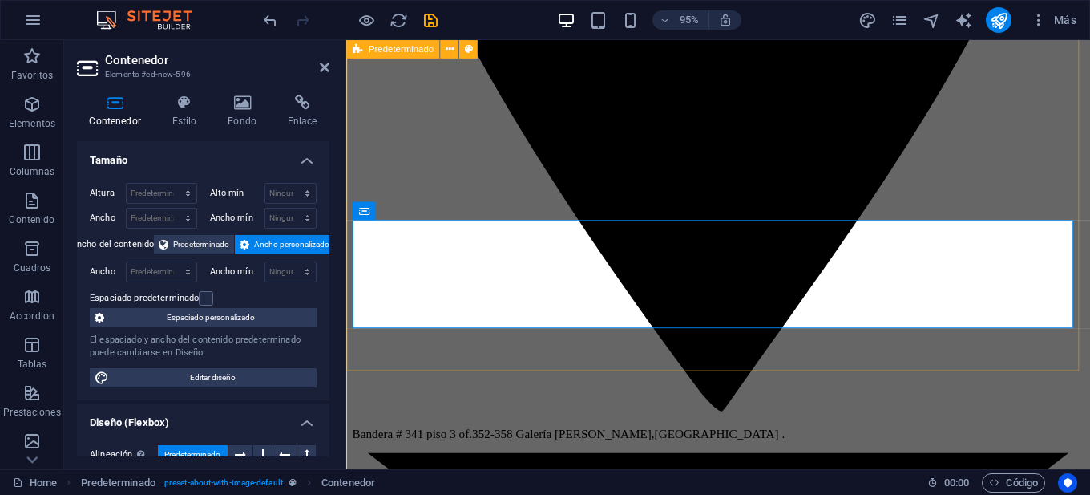
scroll to position [1620, 0]
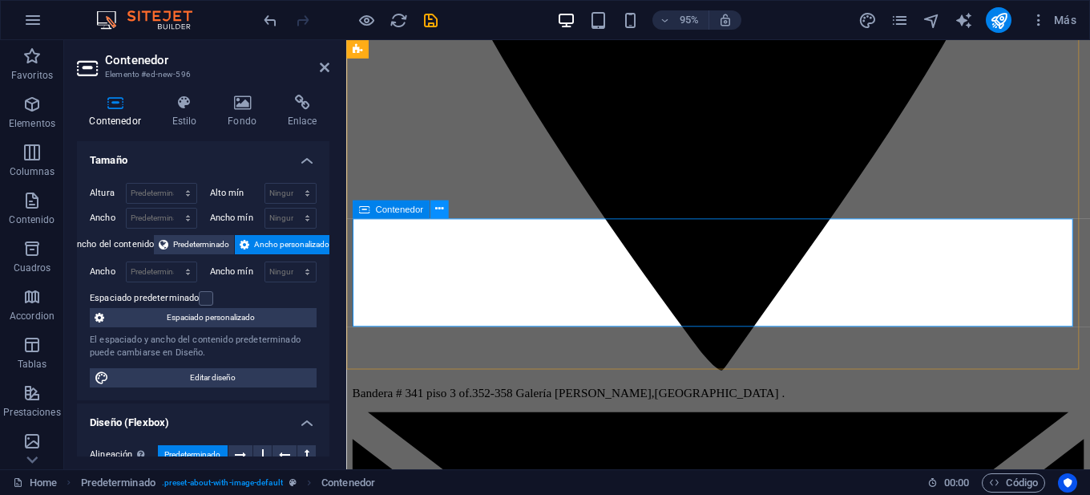
click at [440, 208] on icon at bounding box center [439, 209] width 8 height 16
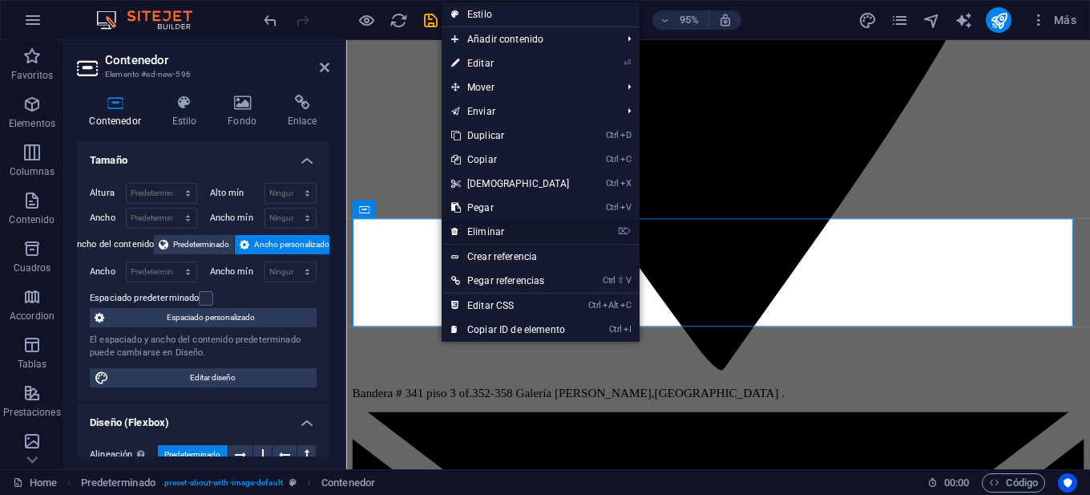
click at [496, 227] on link "⌦ Eliminar" at bounding box center [511, 232] width 138 height 24
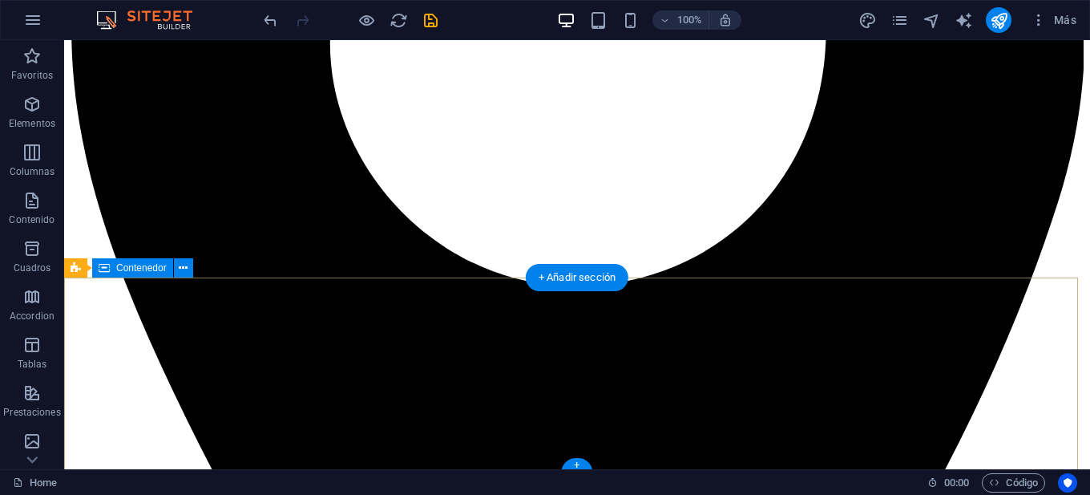
scroll to position [1426, 0]
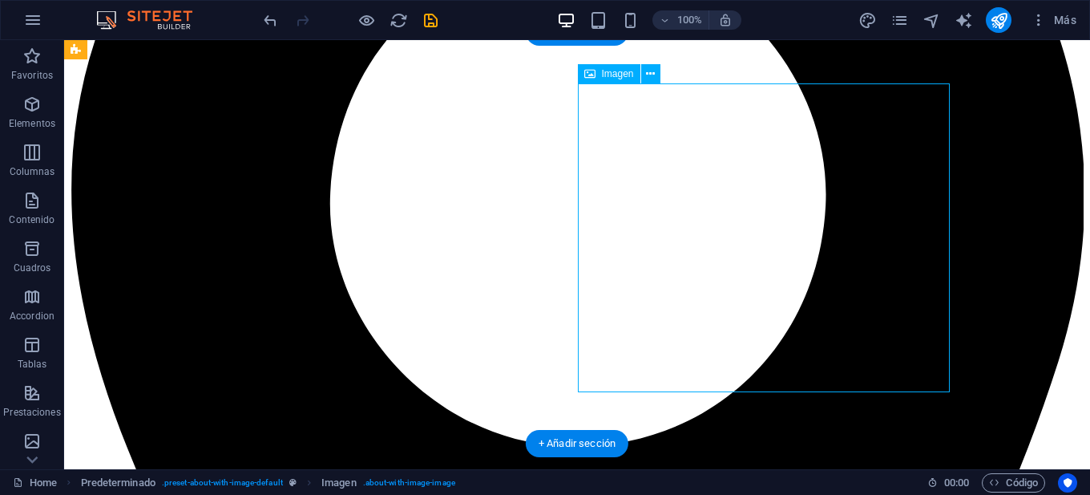
scroll to position [1265, 0]
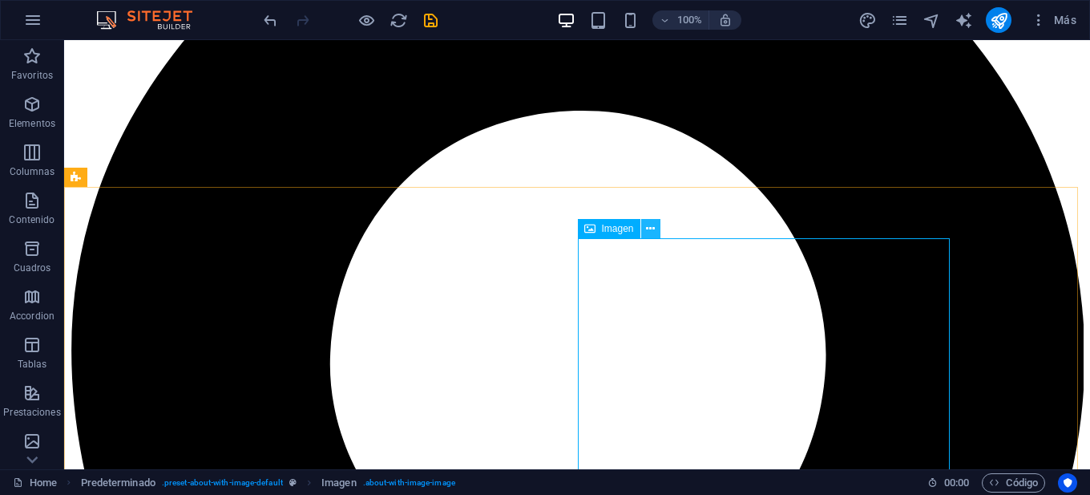
click at [646, 232] on icon at bounding box center [650, 228] width 9 height 17
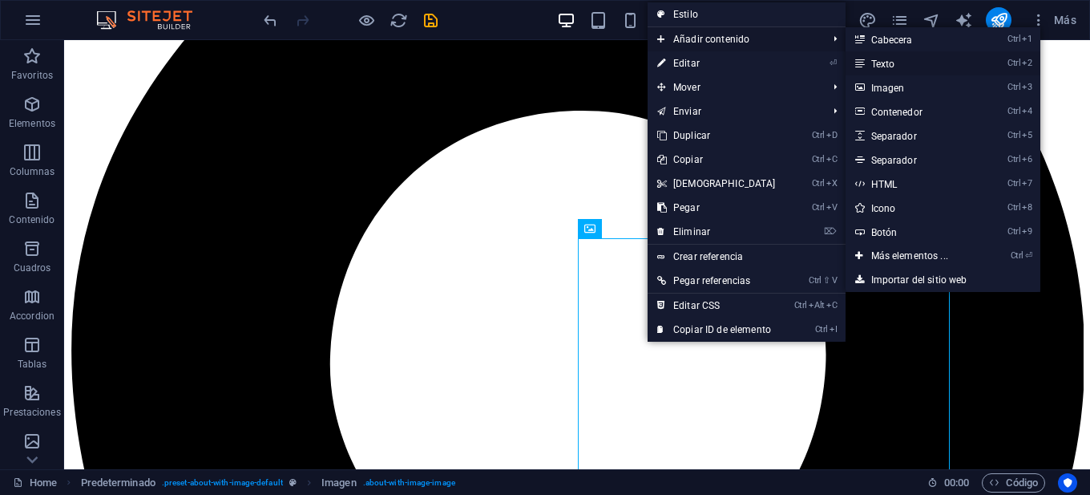
click at [872, 63] on link "Ctrl 2 Texto" at bounding box center [913, 63] width 135 height 24
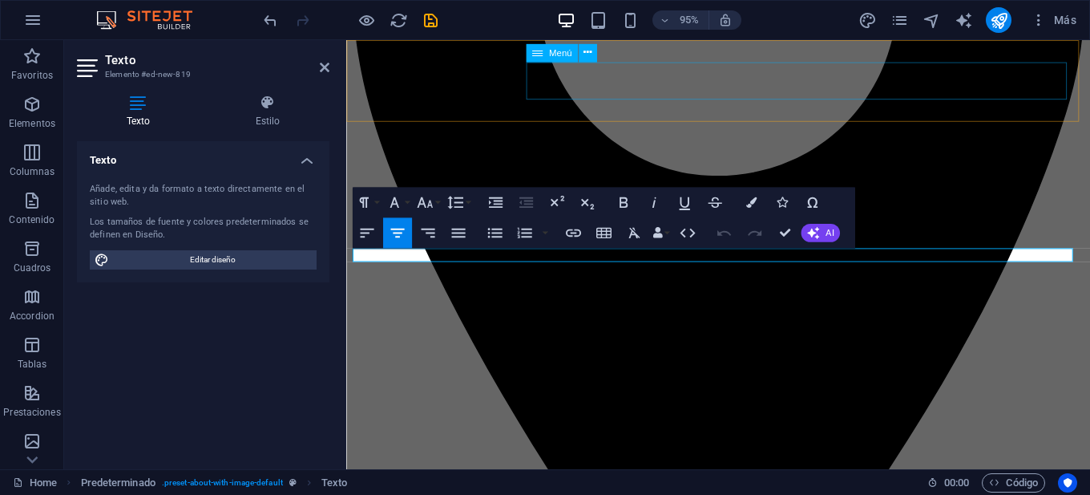
scroll to position [1588, 0]
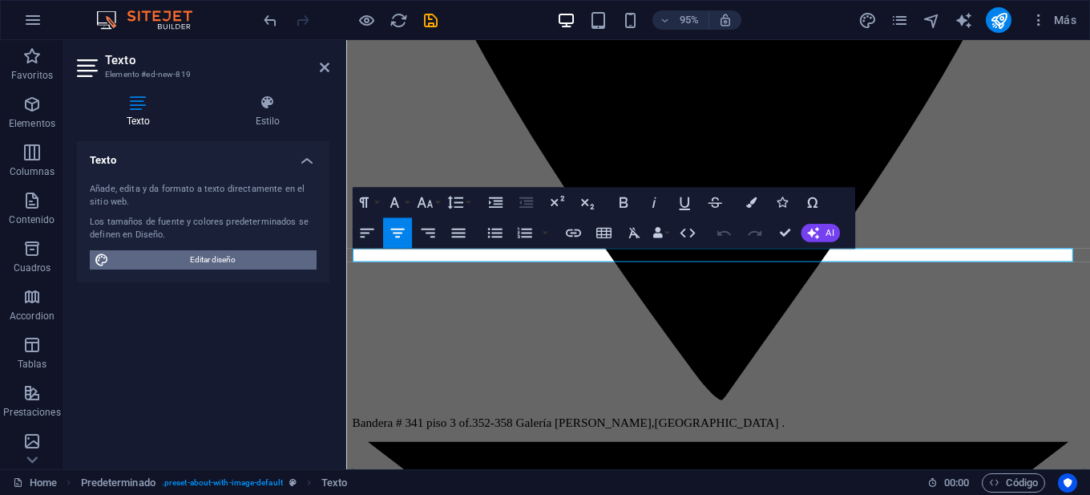
click at [212, 255] on span "Editar diseño" at bounding box center [213, 259] width 198 height 19
select select "px"
select select "400"
select select "px"
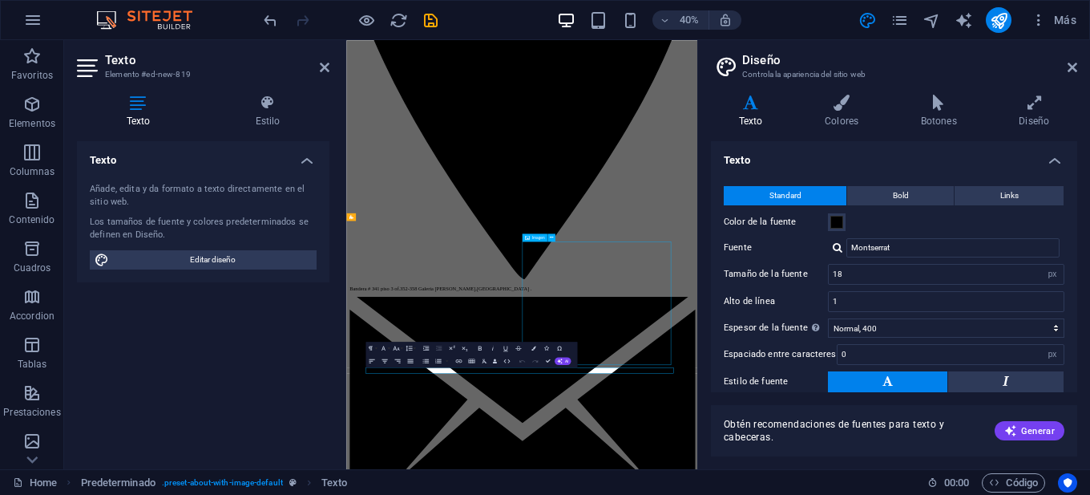
scroll to position [1617, 0]
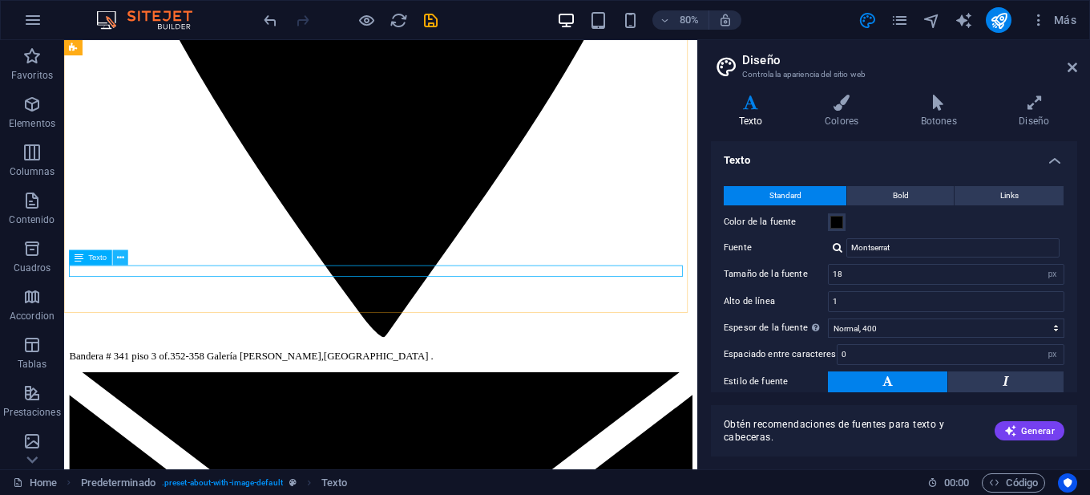
click at [125, 261] on button at bounding box center [120, 257] width 15 height 15
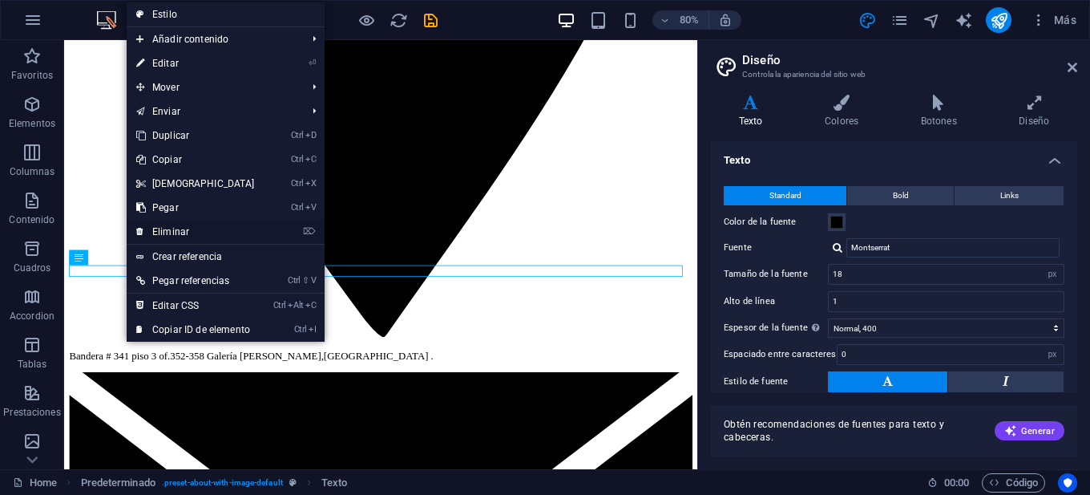
click at [241, 228] on link "⌦ Eliminar" at bounding box center [196, 232] width 138 height 24
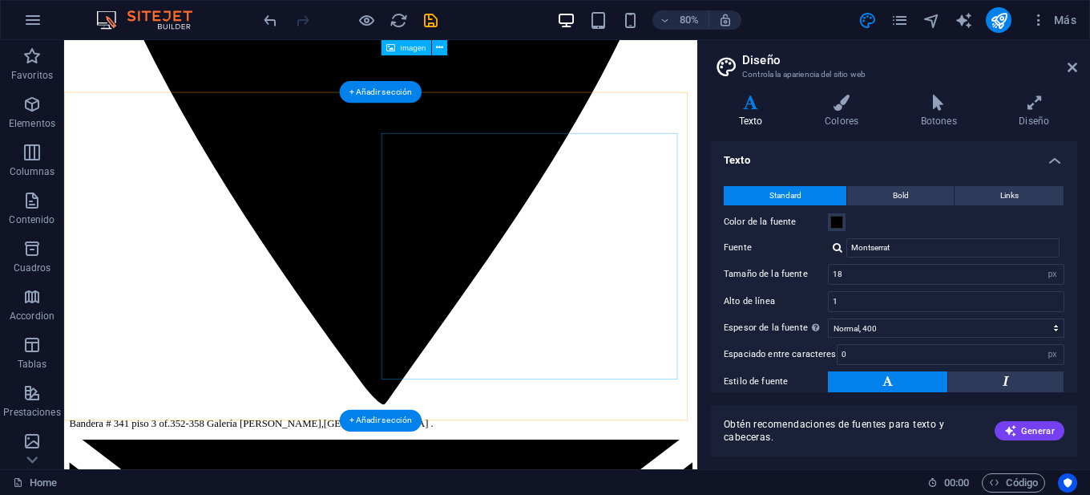
scroll to position [1442, 0]
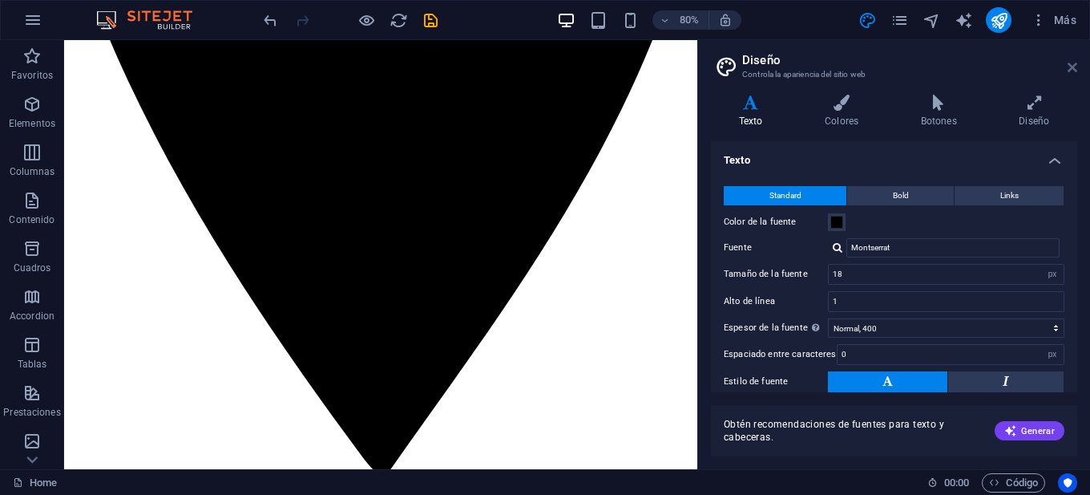
click at [1075, 62] on icon at bounding box center [1073, 67] width 10 height 13
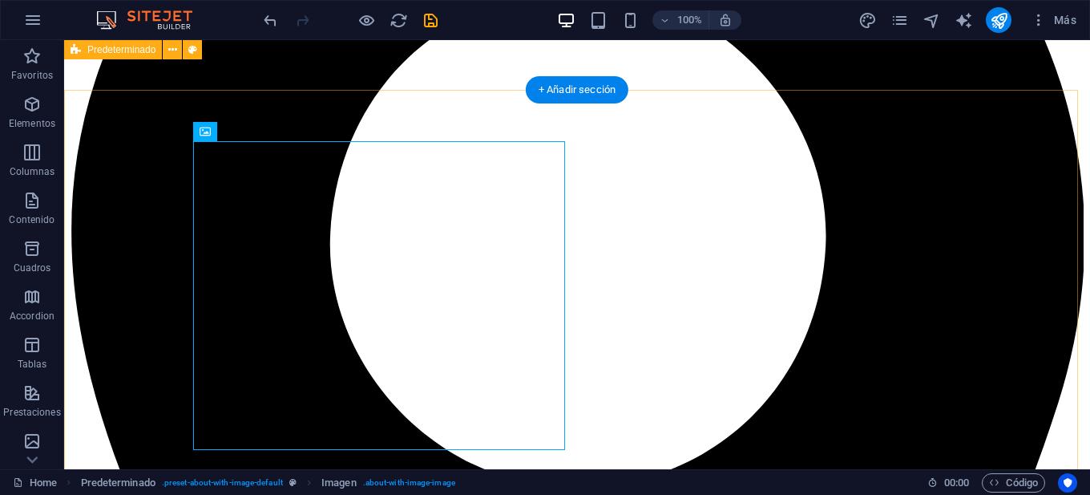
scroll to position [1362, 0]
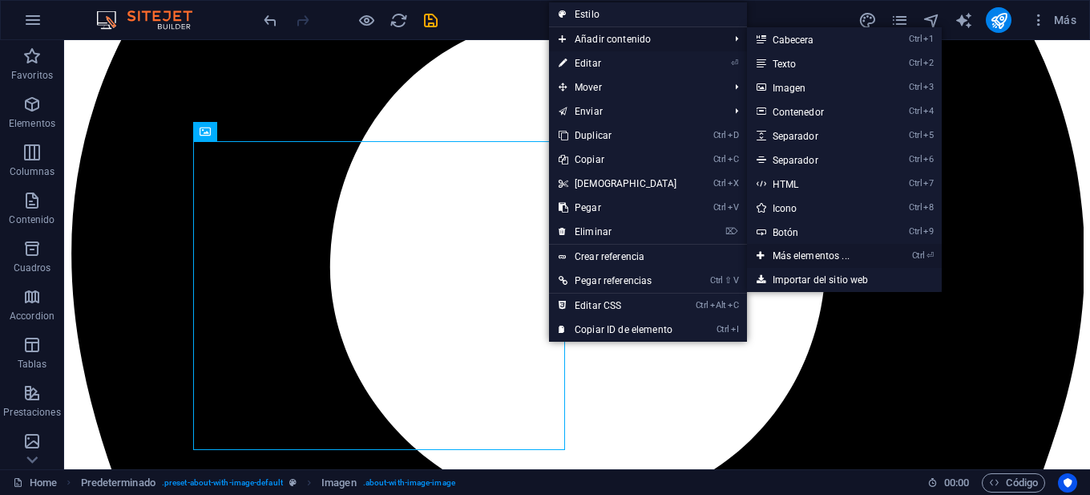
click at [814, 254] on link "Ctrl ⏎ Más elementos ..." at bounding box center [814, 256] width 135 height 24
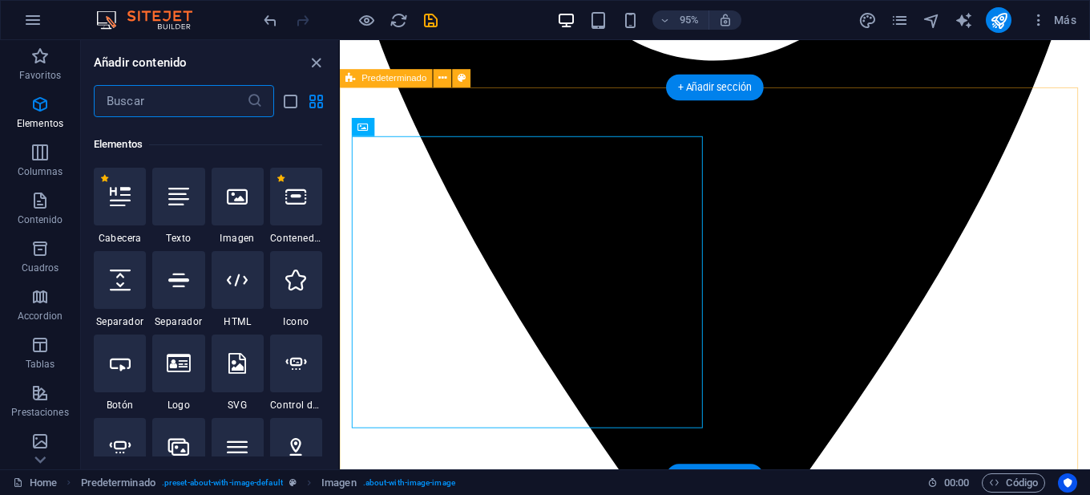
scroll to position [302, 0]
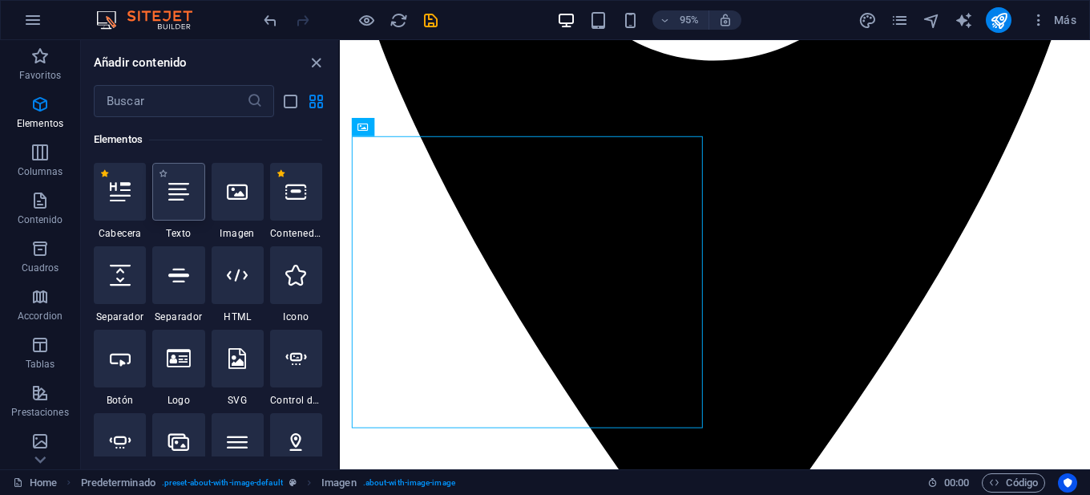
click at [185, 196] on icon at bounding box center [178, 191] width 21 height 21
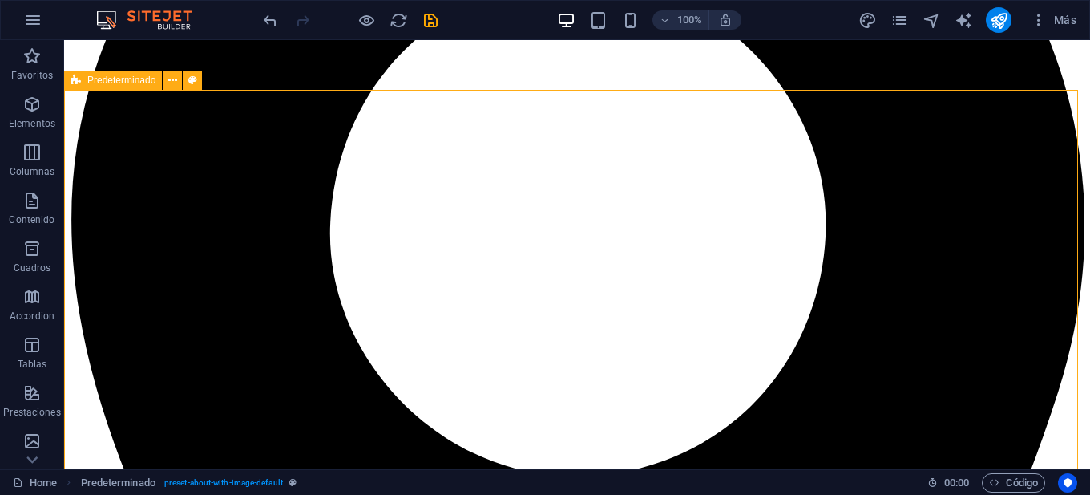
scroll to position [1362, 0]
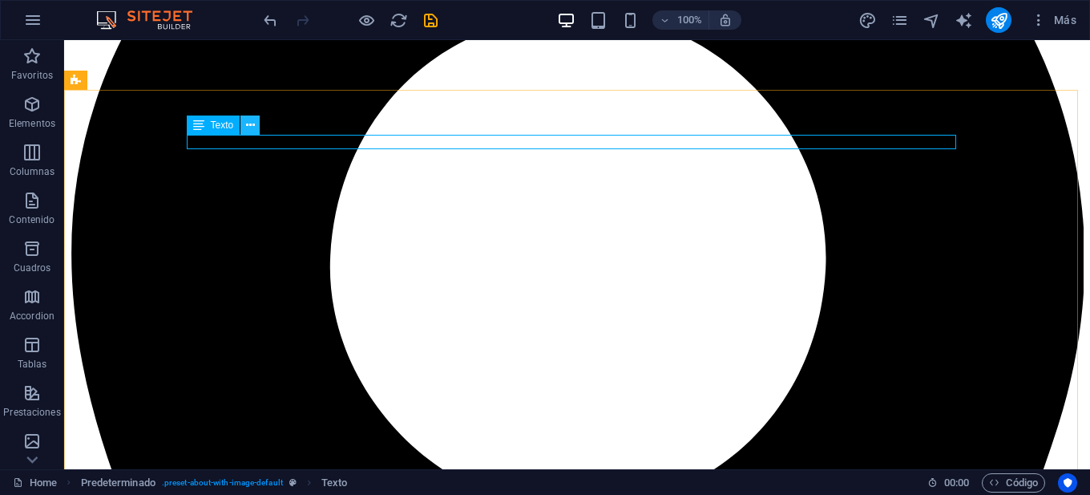
click at [252, 125] on icon at bounding box center [250, 125] width 9 height 17
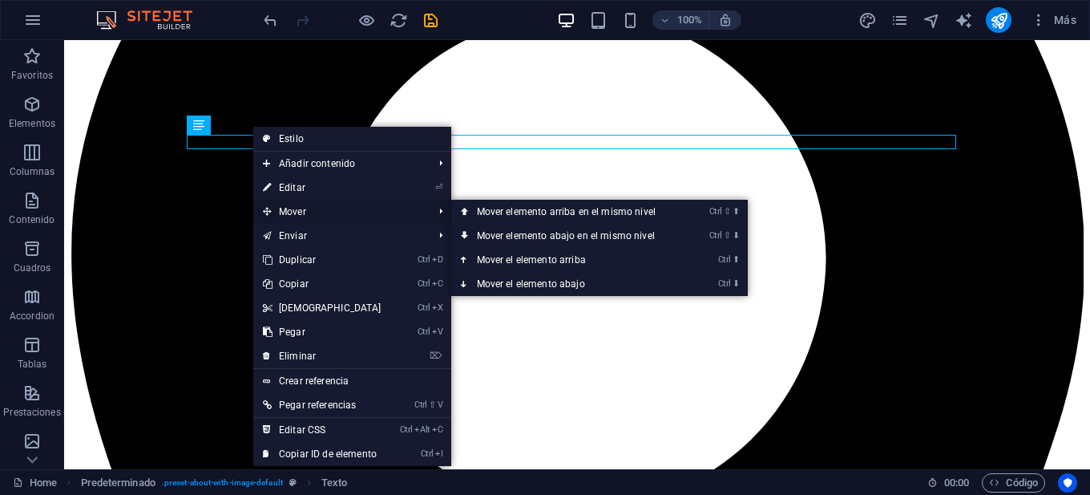
click at [297, 205] on span "Mover" at bounding box center [340, 212] width 174 height 24
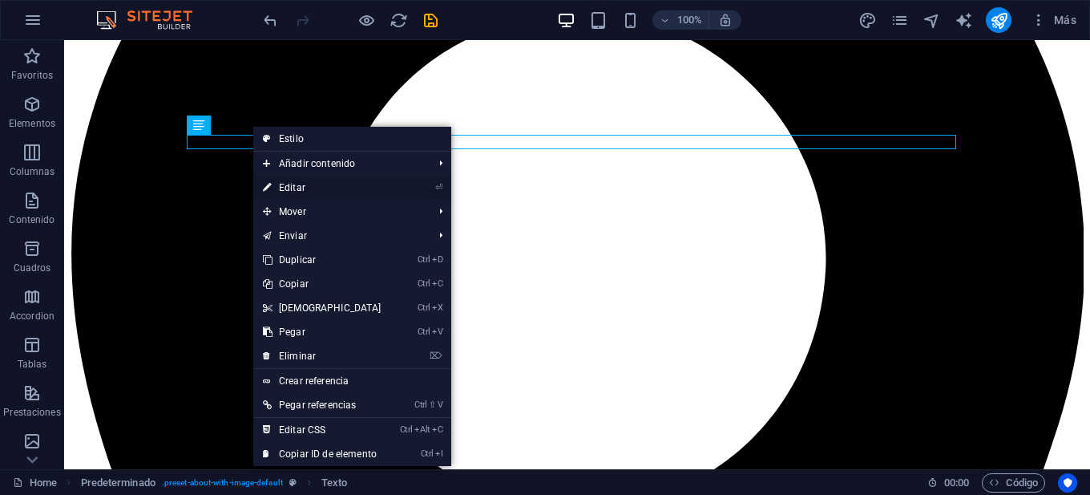
click at [412, 184] on li "⏎ Editar" at bounding box center [352, 188] width 198 height 24
click at [435, 187] on icon "⏎" at bounding box center [438, 187] width 7 height 10
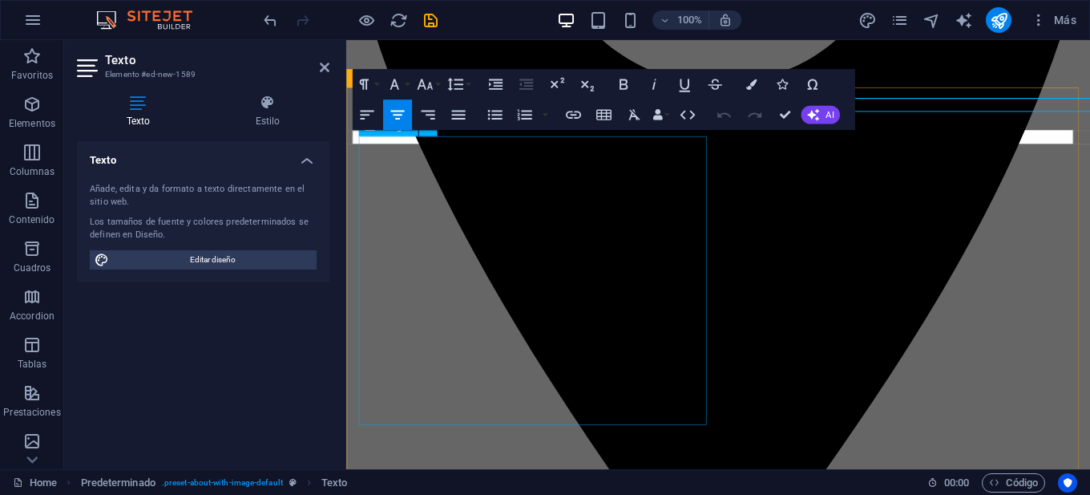
scroll to position [1396, 0]
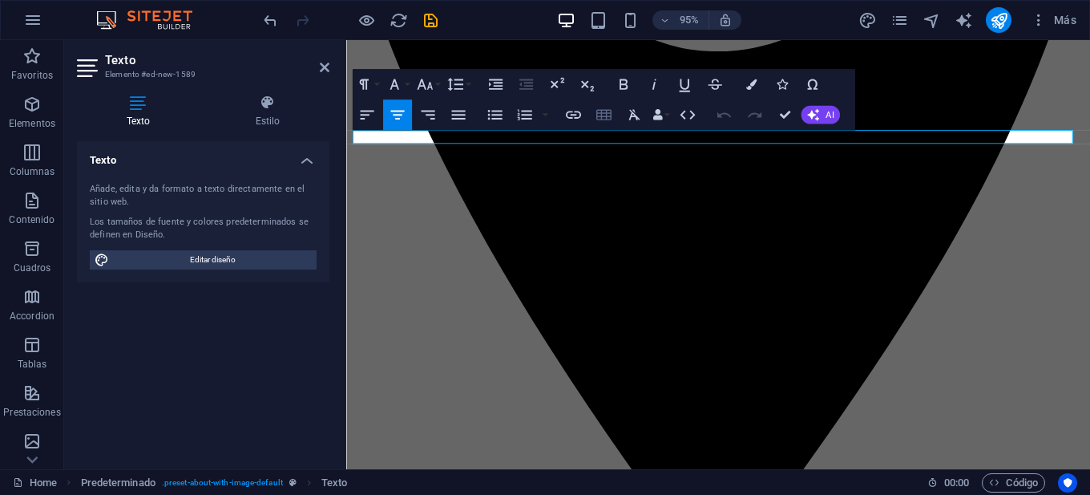
click at [605, 115] on icon "button" at bounding box center [604, 114] width 18 height 18
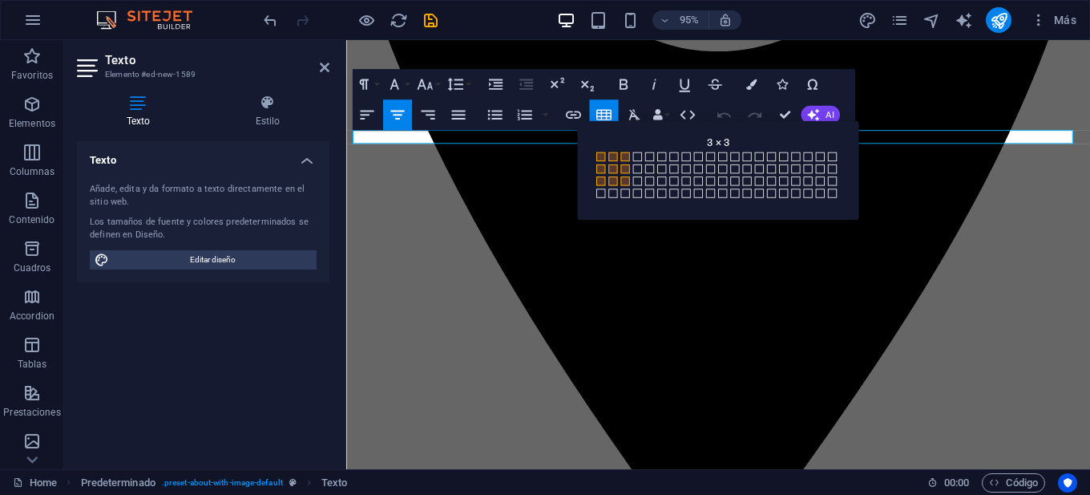
click at [629, 182] on span at bounding box center [625, 180] width 9 height 9
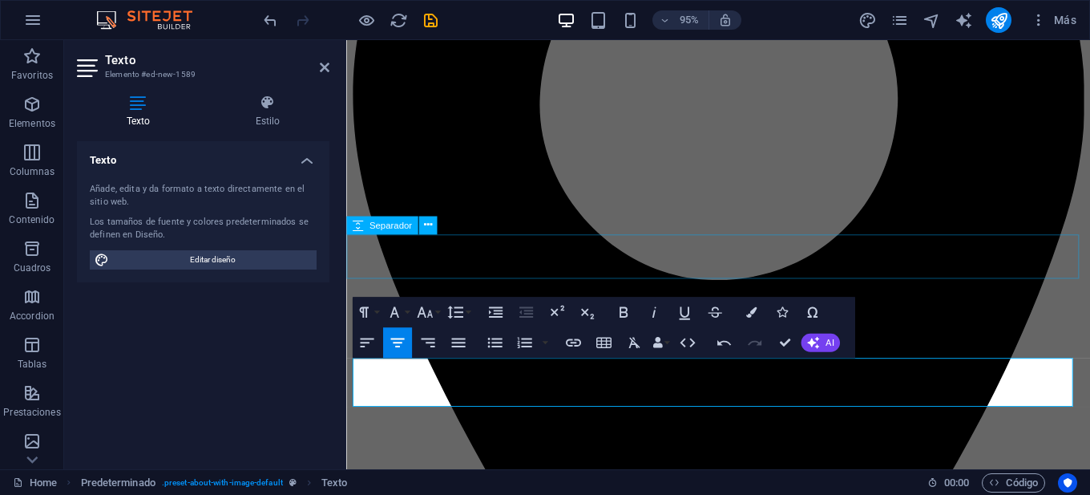
scroll to position [1236, 0]
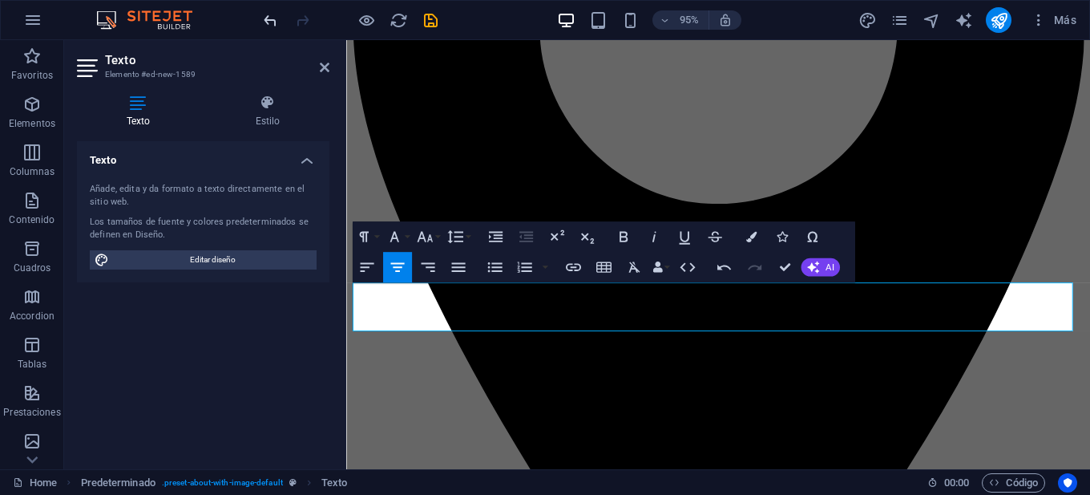
click at [265, 20] on icon "undo" at bounding box center [270, 20] width 18 height 18
click at [233, 18] on div "95% Más" at bounding box center [545, 20] width 1089 height 38
click at [324, 67] on icon at bounding box center [325, 67] width 10 height 13
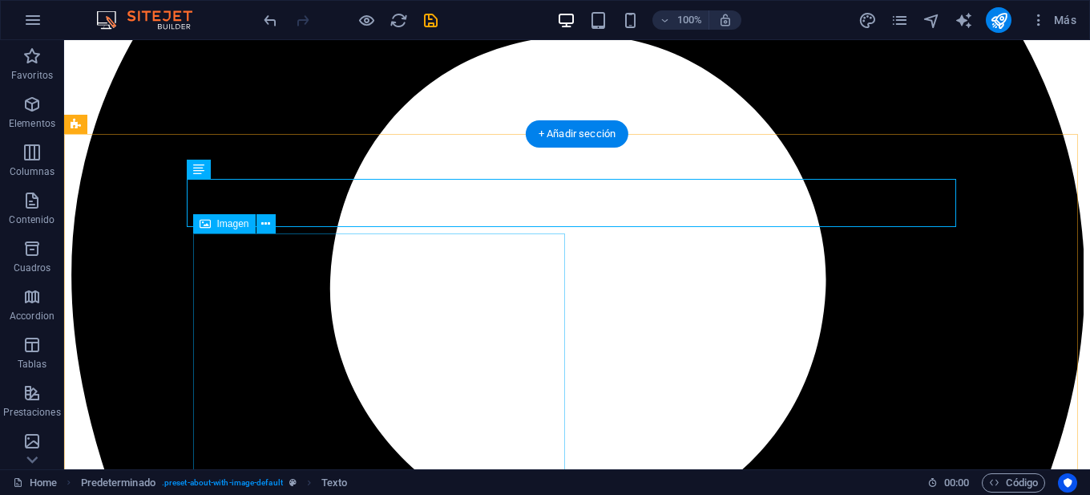
scroll to position [1316, 0]
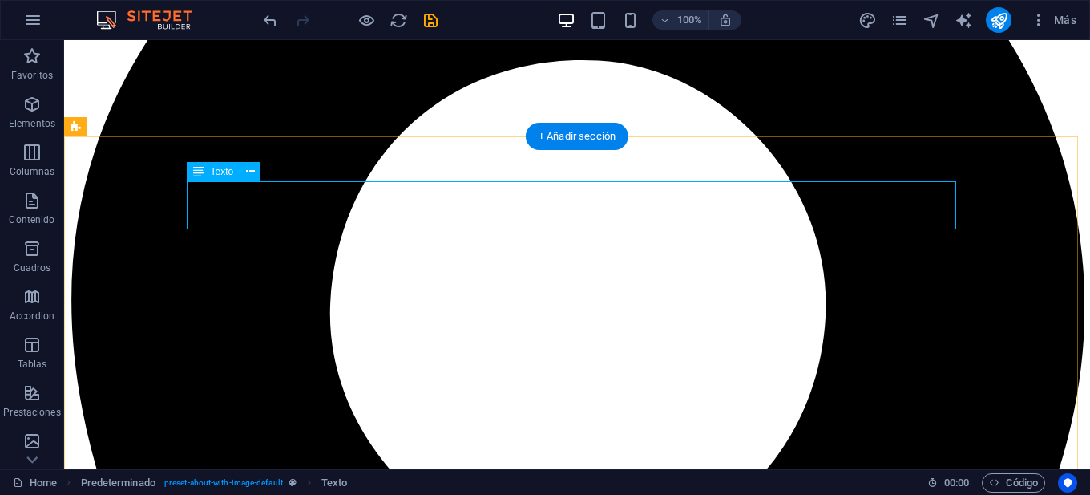
click at [253, 175] on icon at bounding box center [250, 172] width 9 height 17
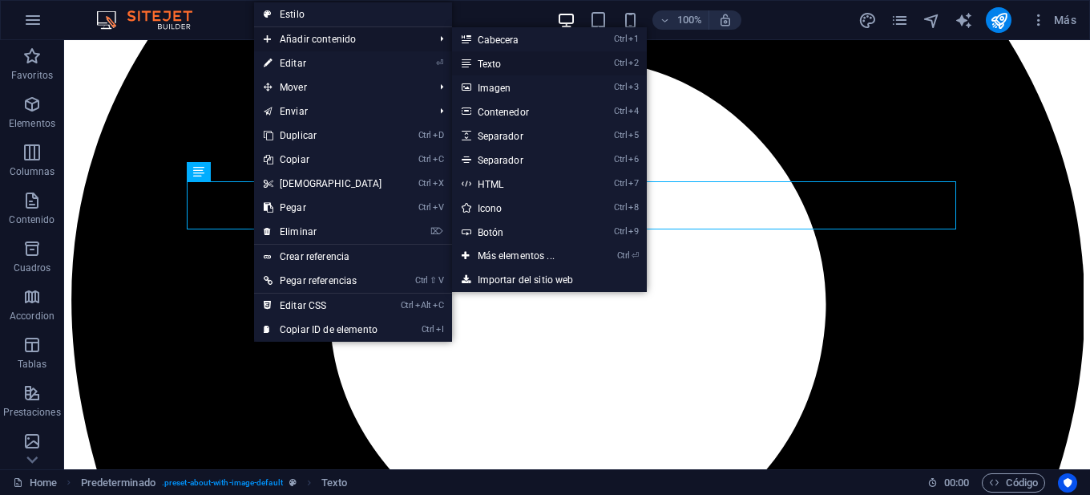
click at [470, 63] on link "Ctrl 2 Texto" at bounding box center [519, 63] width 135 height 24
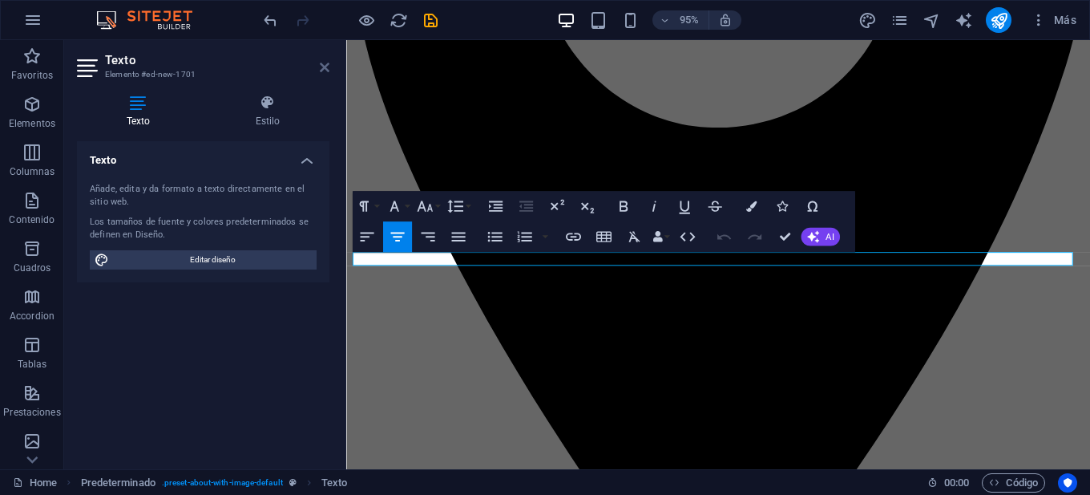
click at [319, 64] on header "Texto Elemento #ed-new-1701" at bounding box center [203, 61] width 253 height 42
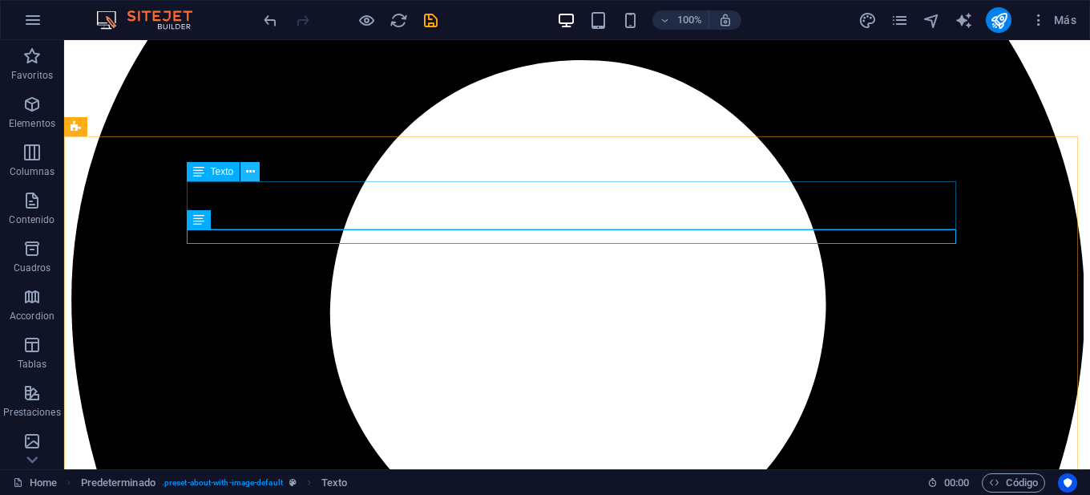
click at [258, 171] on button at bounding box center [250, 171] width 19 height 19
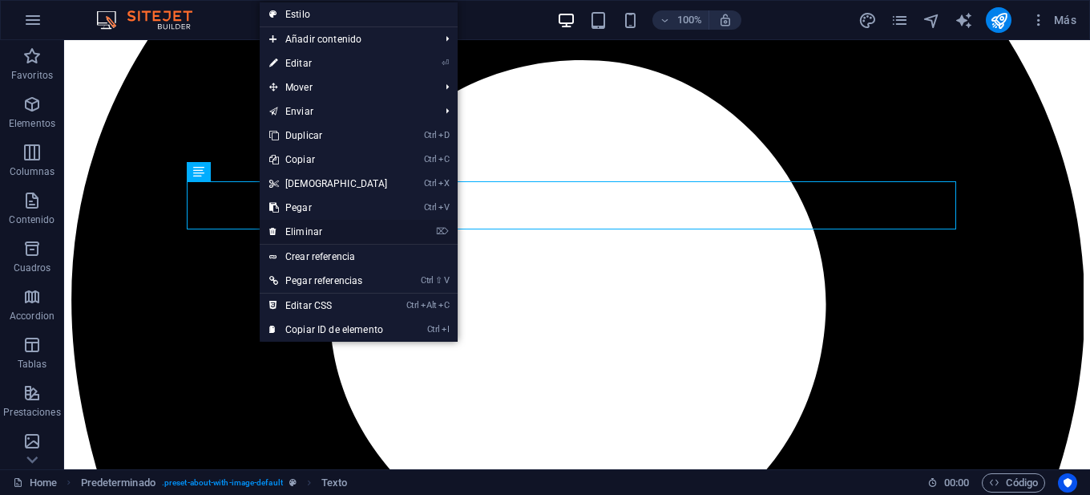
click at [310, 229] on link "⌦ Eliminar" at bounding box center [329, 232] width 138 height 24
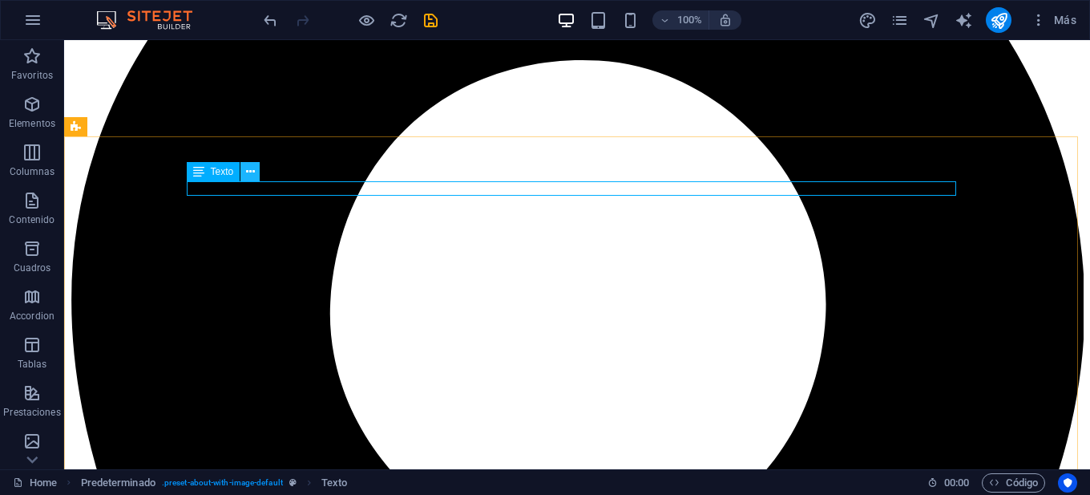
click at [246, 172] on icon at bounding box center [250, 172] width 9 height 17
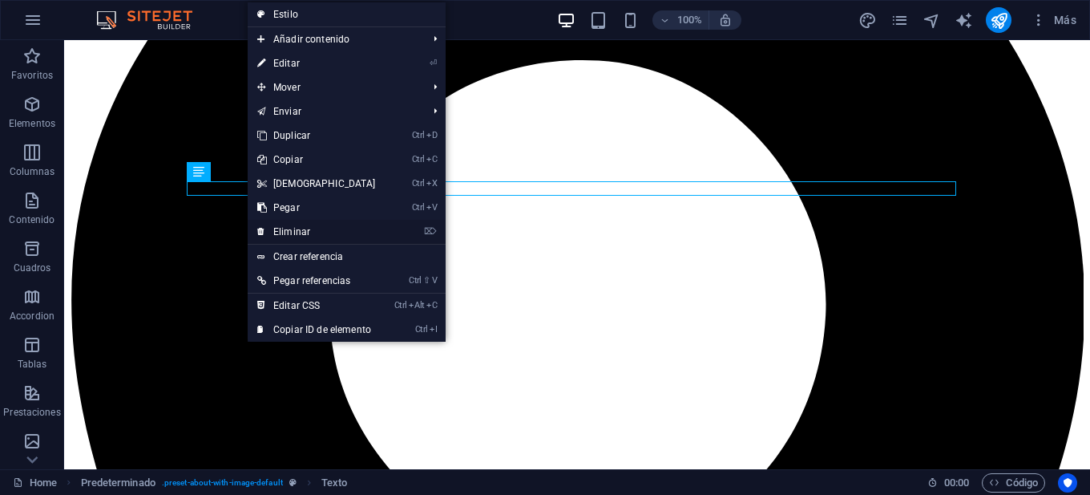
click at [313, 225] on link "⌦ Eliminar" at bounding box center [317, 232] width 138 height 24
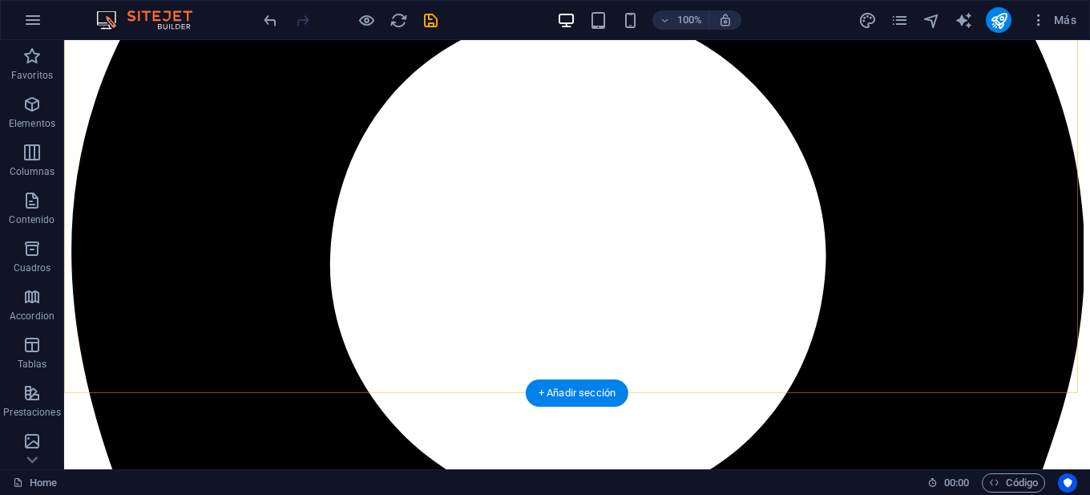
scroll to position [1476, 0]
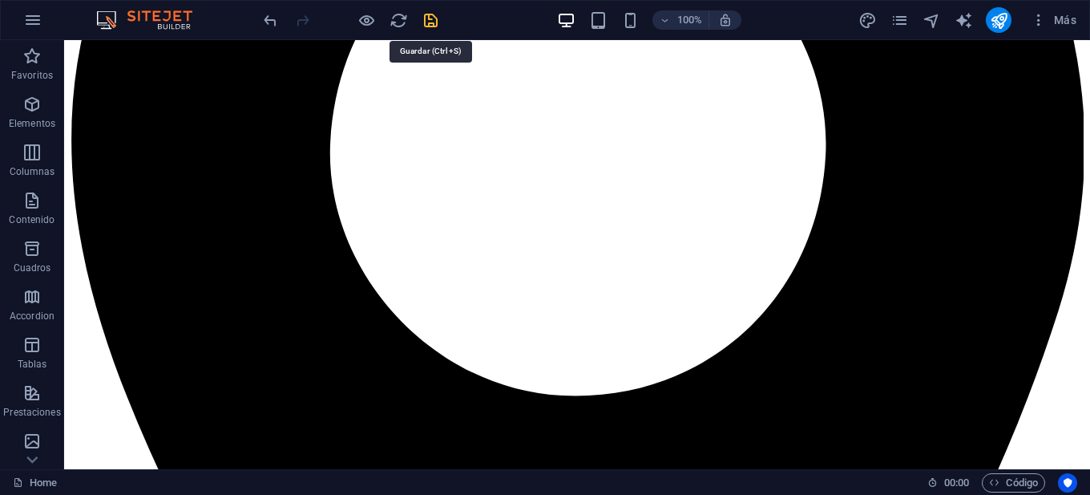
click at [436, 18] on icon "save" at bounding box center [431, 20] width 18 height 18
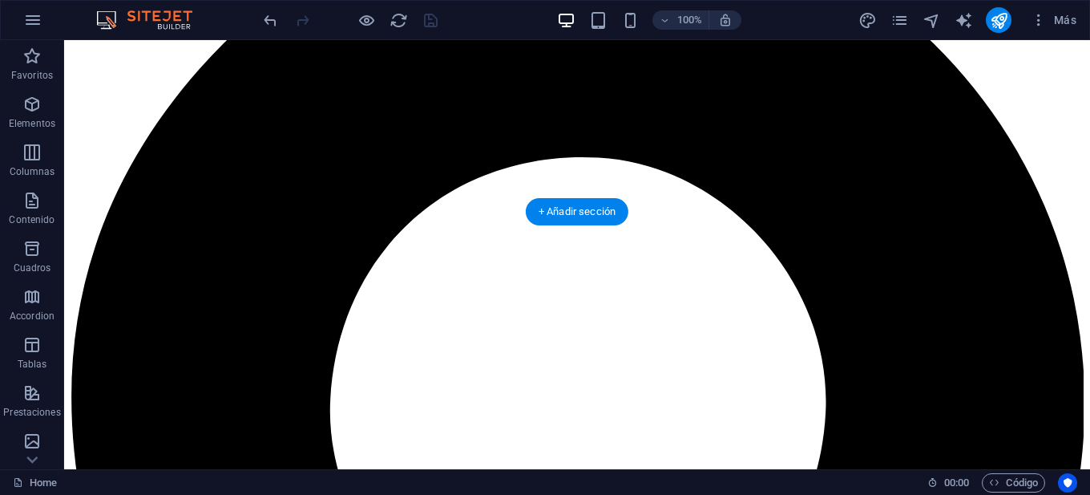
scroll to position [1155, 0]
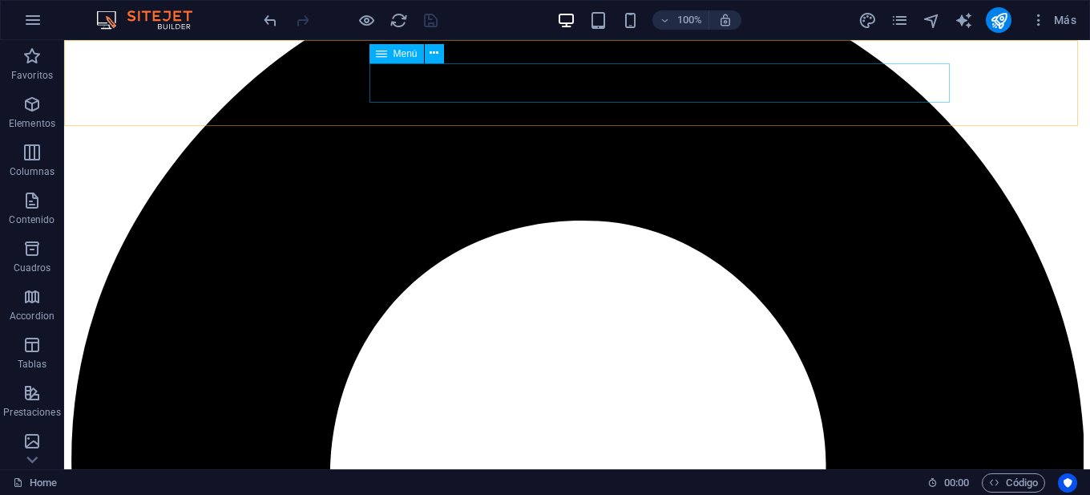
select select
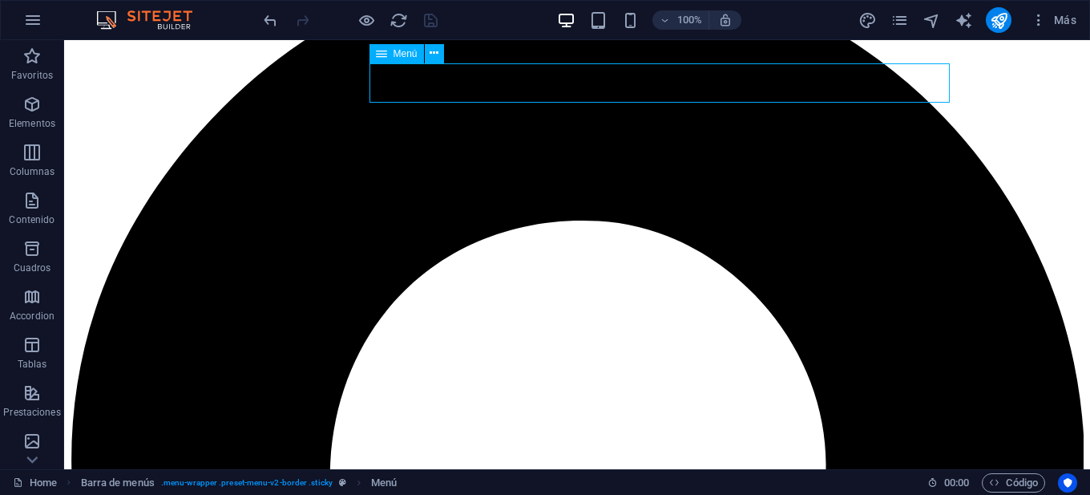
select select
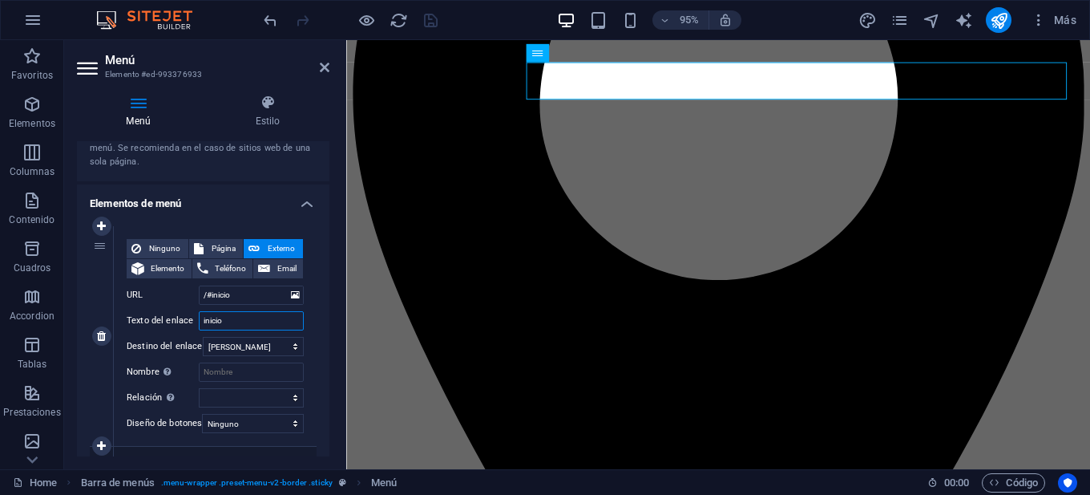
click at [235, 323] on input "inicio" at bounding box center [251, 320] width 105 height 19
click at [289, 346] on select "Nueva pestaña Misma pestaña Superposición" at bounding box center [253, 346] width 101 height 19
click at [311, 350] on div "Ninguno Página Externo Elemento Teléfono Email Página Home Sitios de Interes Le…" at bounding box center [215, 336] width 203 height 220
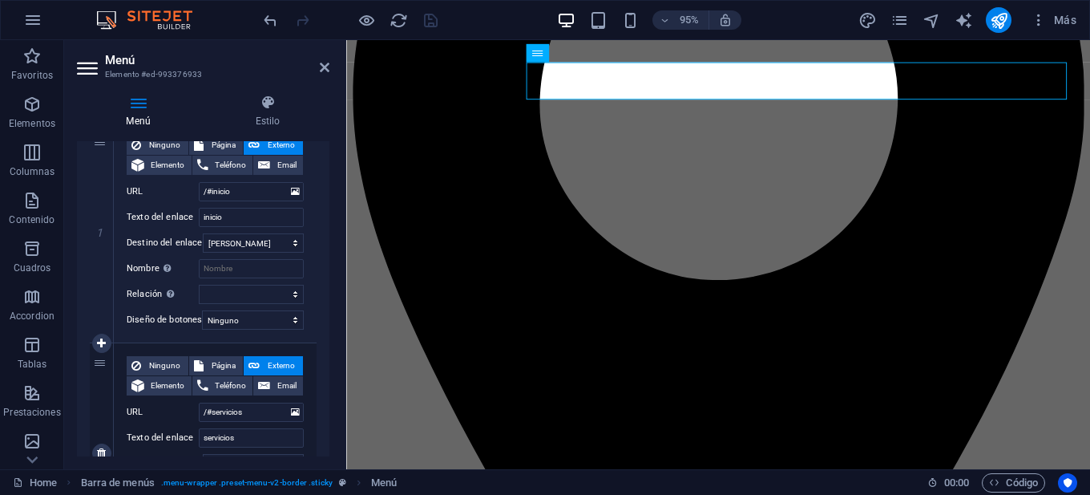
scroll to position [160, 0]
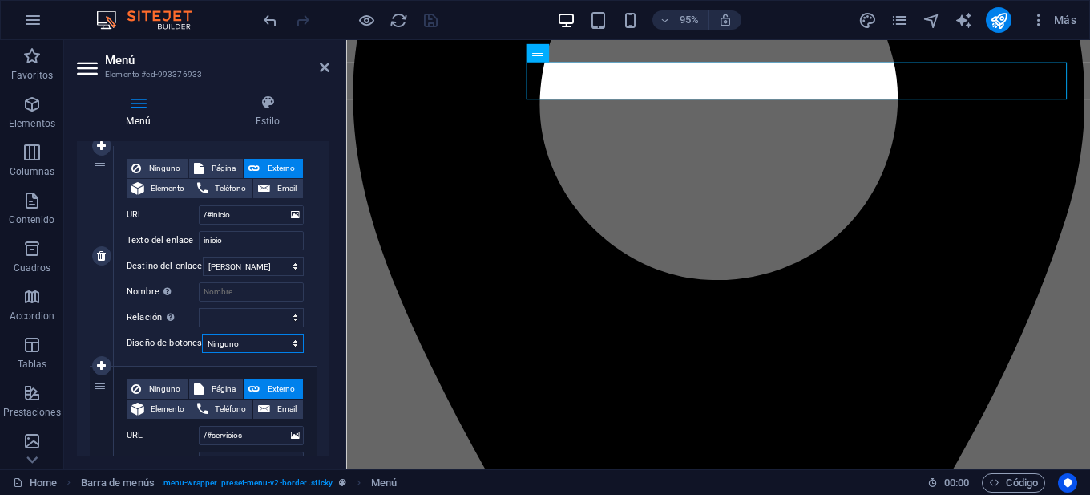
click at [287, 345] on select "Ninguno Predeterminado Principal Secundario" at bounding box center [253, 343] width 102 height 19
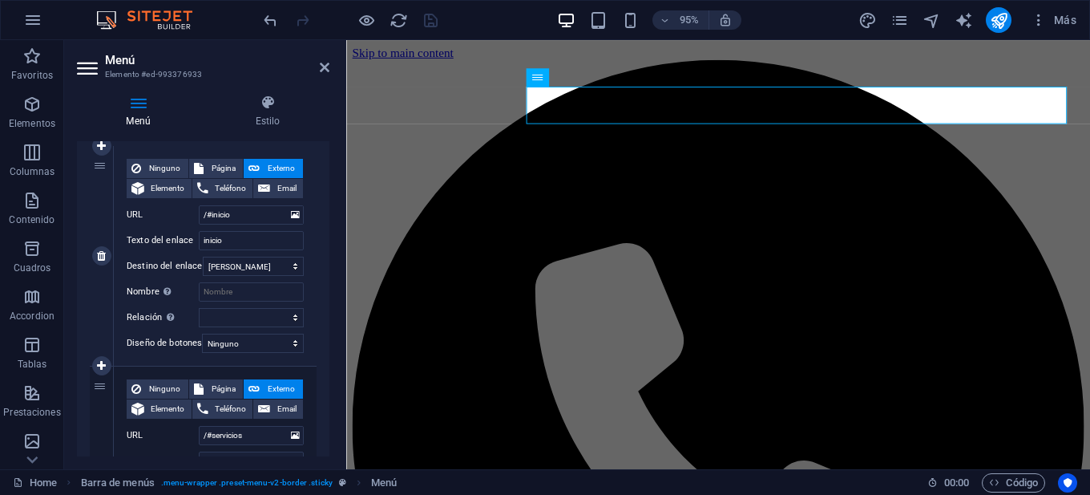
scroll to position [321, 0]
